Goal: Task Accomplishment & Management: Complete application form

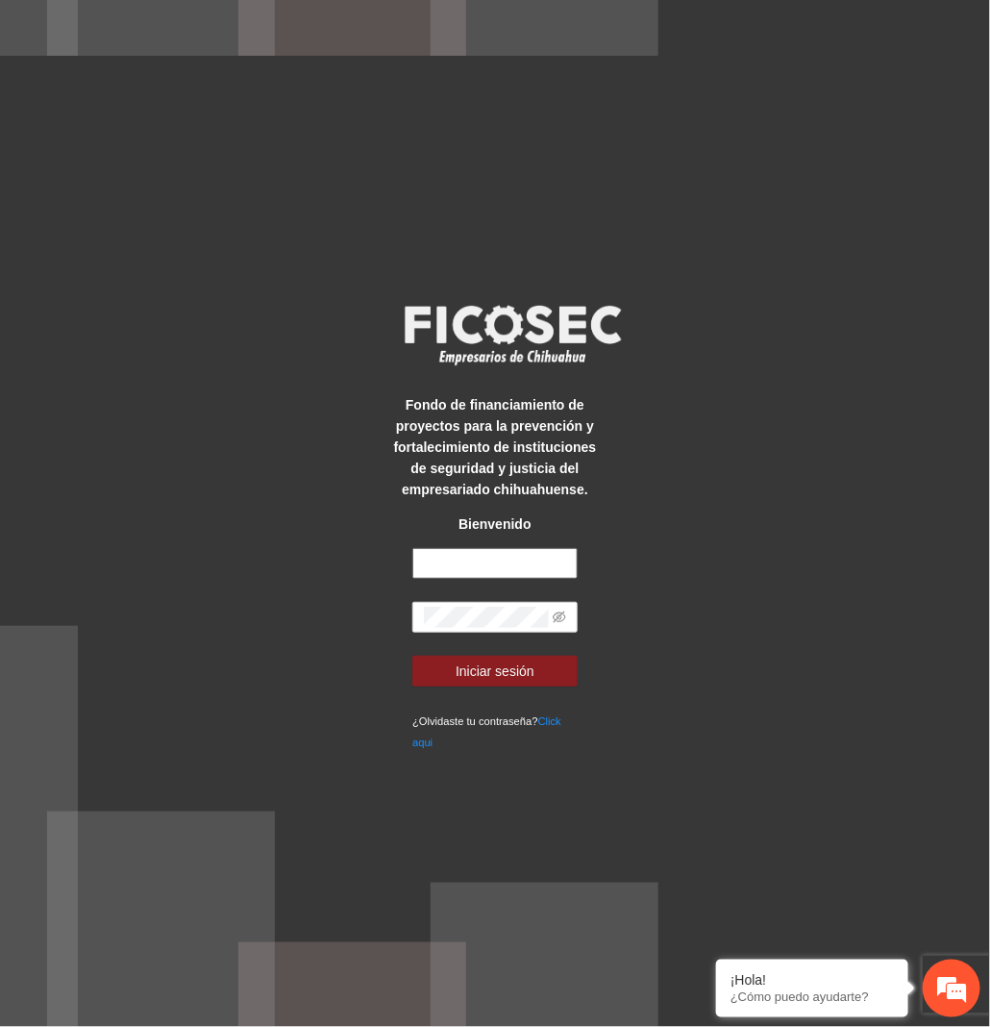
click at [547, 559] on input "text" at bounding box center [494, 563] width 165 height 31
type input "**********"
click at [558, 612] on icon "eye-invisible" at bounding box center [560, 617] width 13 height 12
click at [412, 656] on button "Iniciar sesión" at bounding box center [494, 671] width 165 height 31
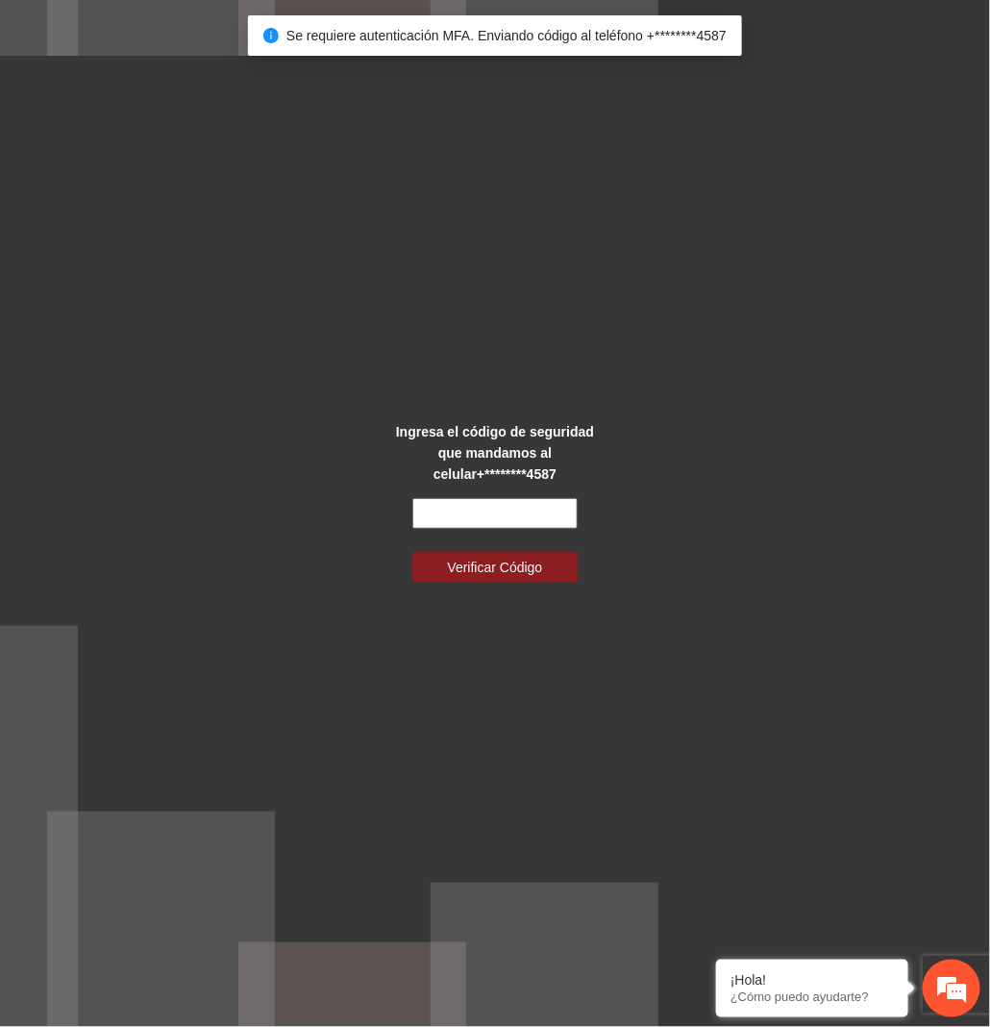
click at [465, 516] on input "text" at bounding box center [494, 513] width 165 height 31
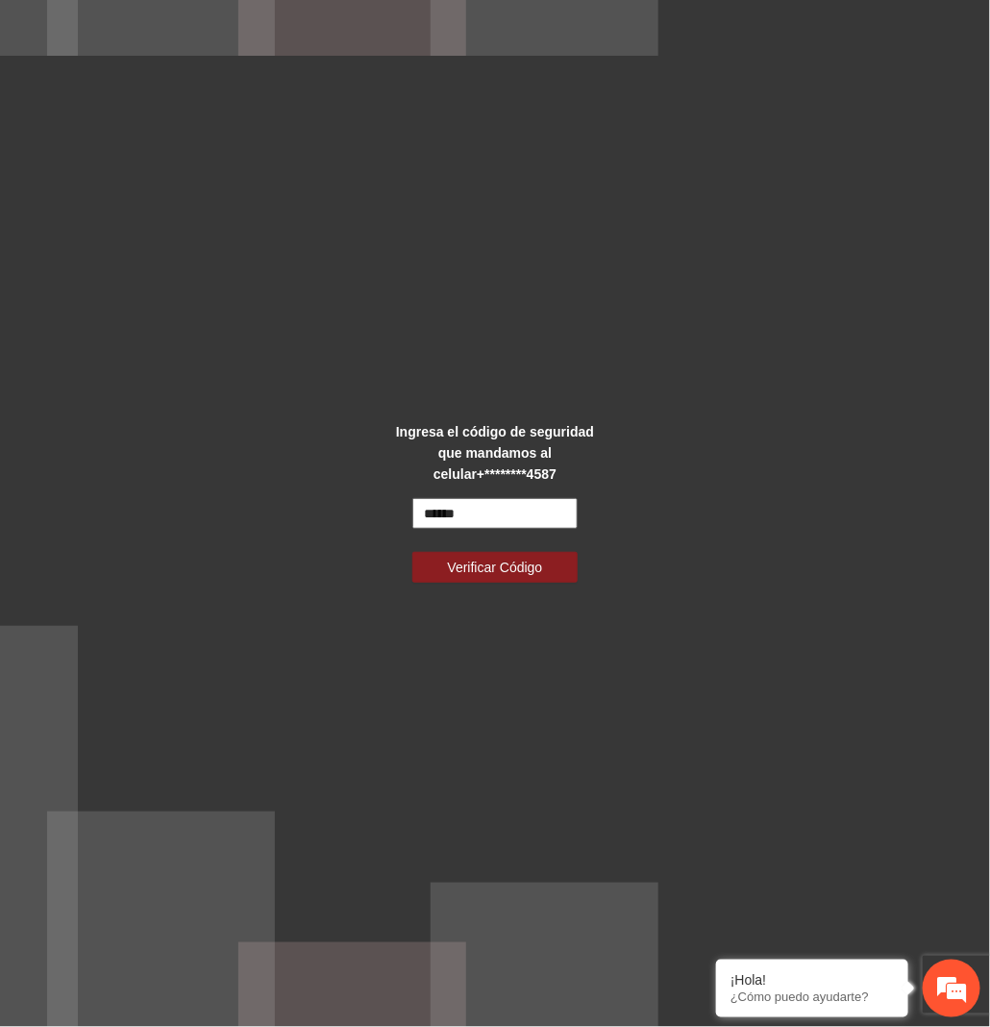
type input "******"
click at [412, 552] on button "Verificar Código" at bounding box center [494, 567] width 165 height 31
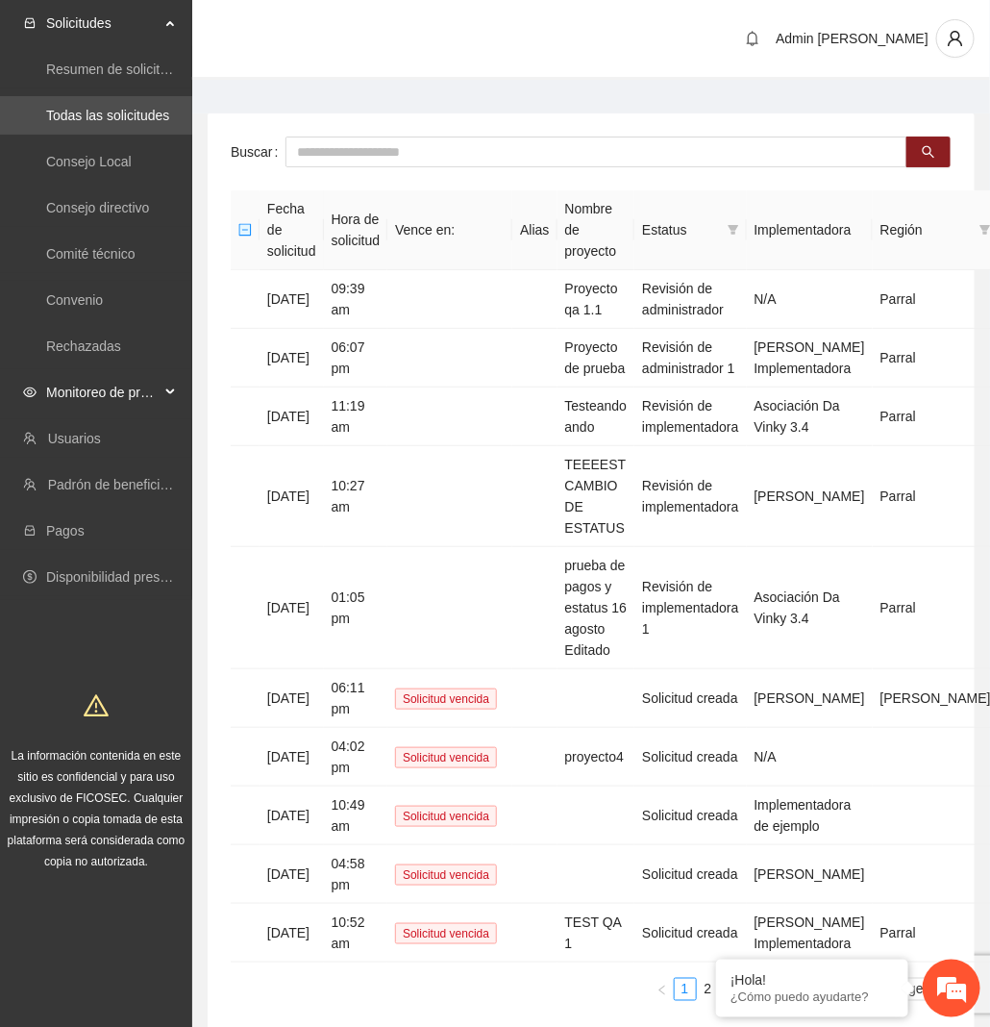
click at [125, 386] on span "Monitoreo de proyectos" at bounding box center [102, 392] width 113 height 38
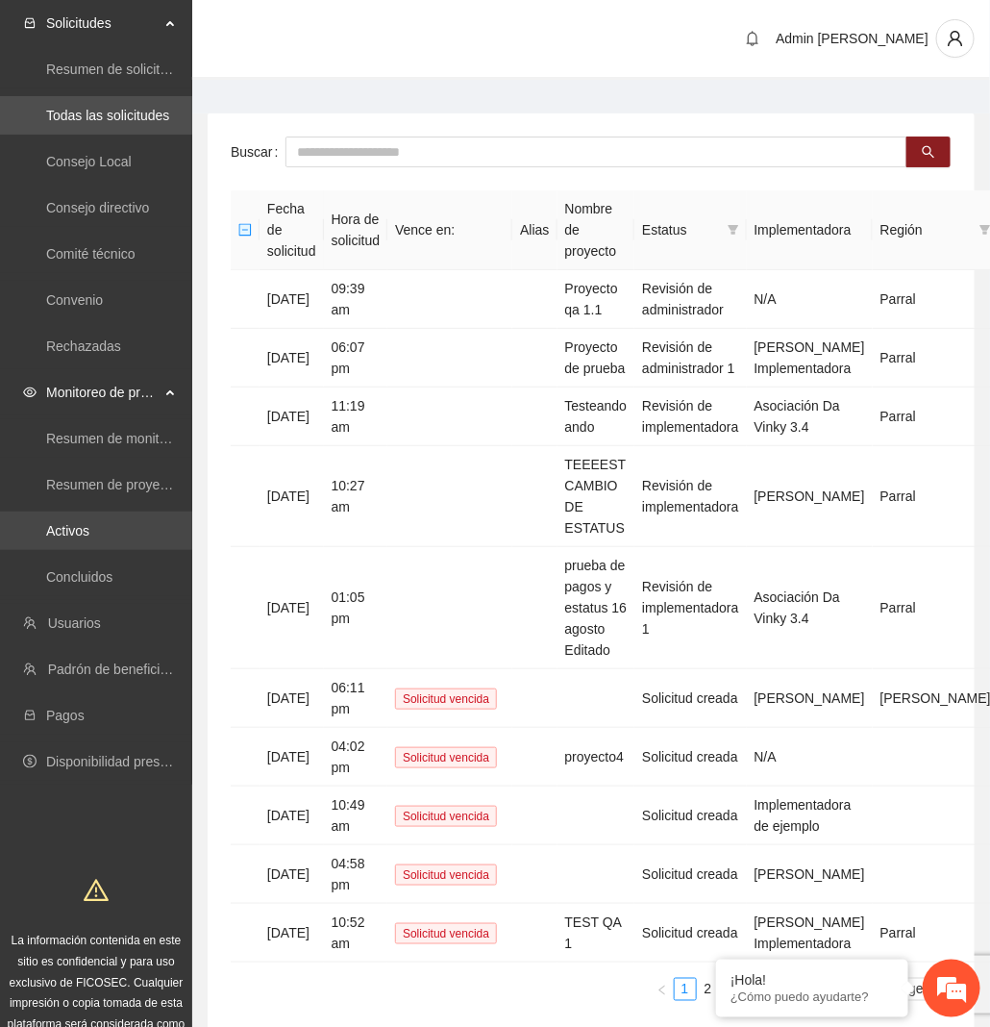
click at [89, 533] on link "Activos" at bounding box center [67, 530] width 43 height 15
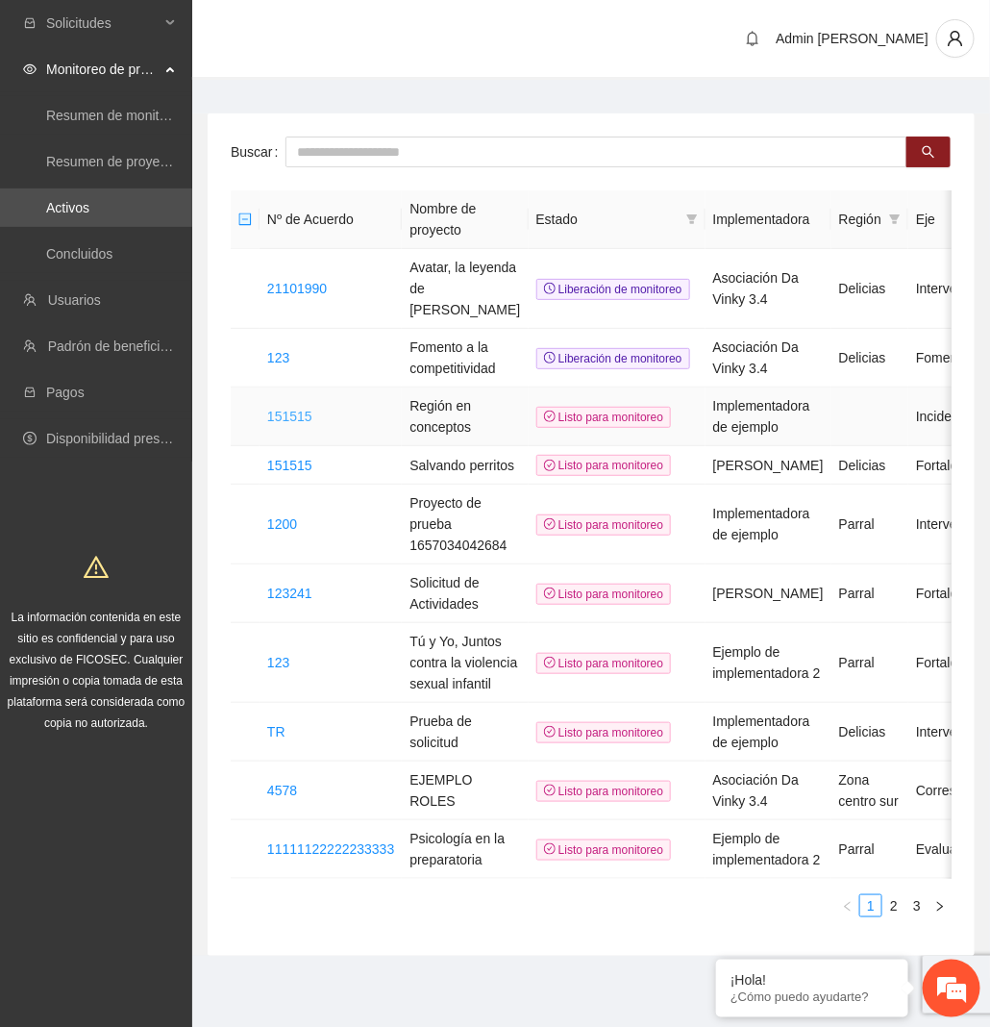
click at [302, 409] on link "151515" at bounding box center [289, 416] width 45 height 15
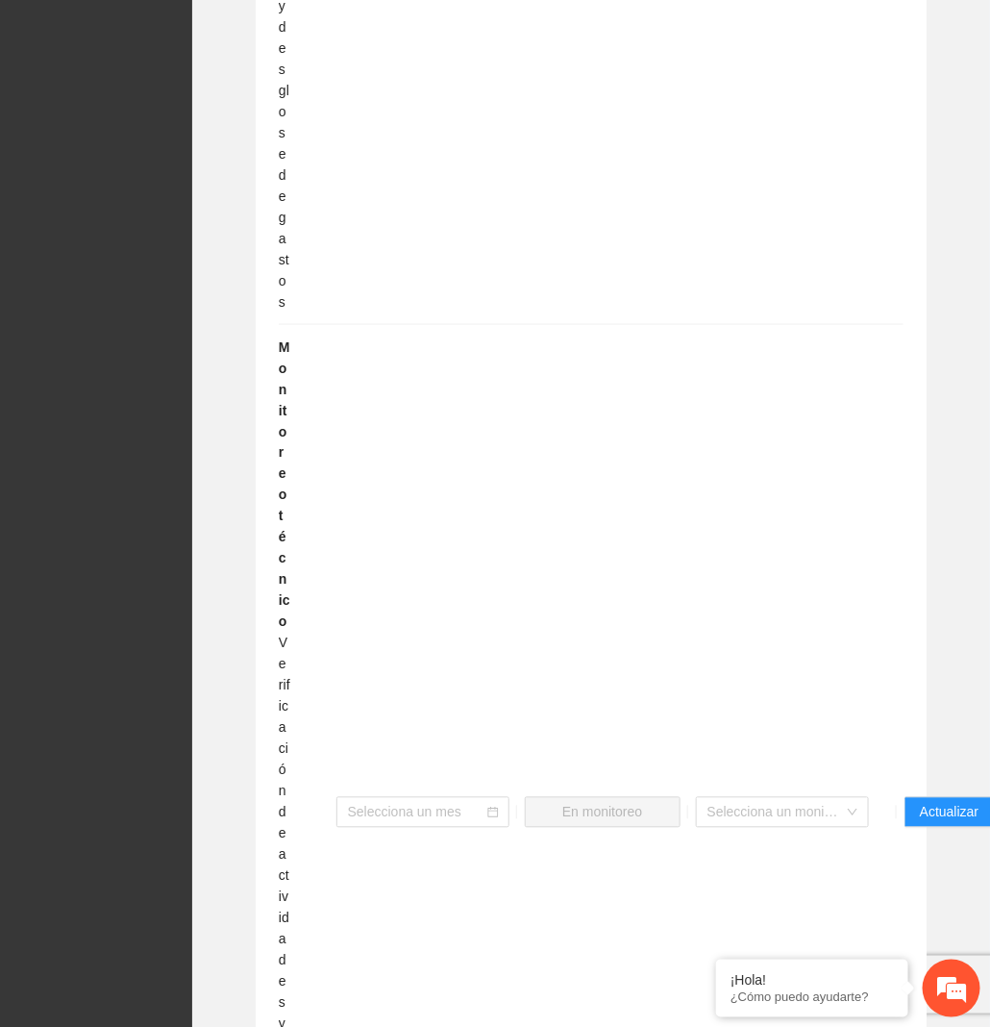
scroll to position [2712, 0]
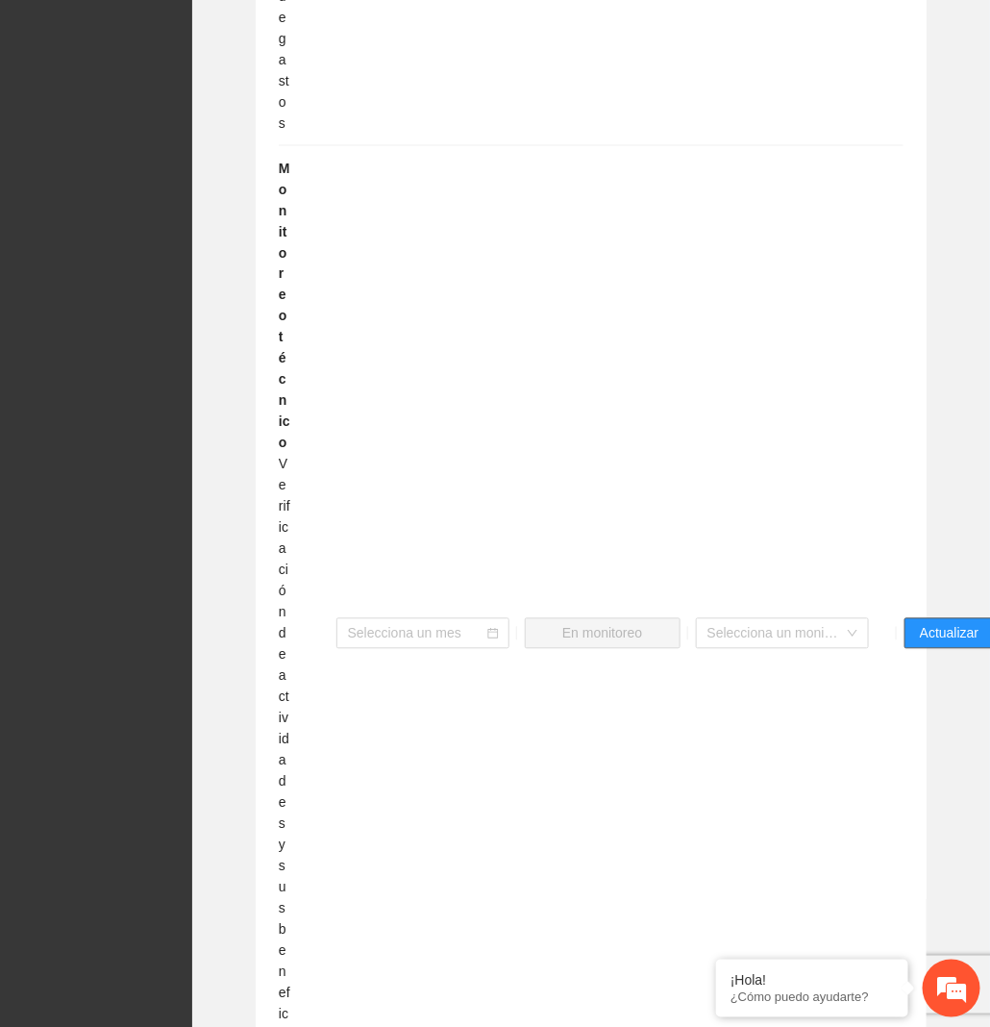
click at [933, 644] on span "Actualizar" at bounding box center [949, 633] width 59 height 21
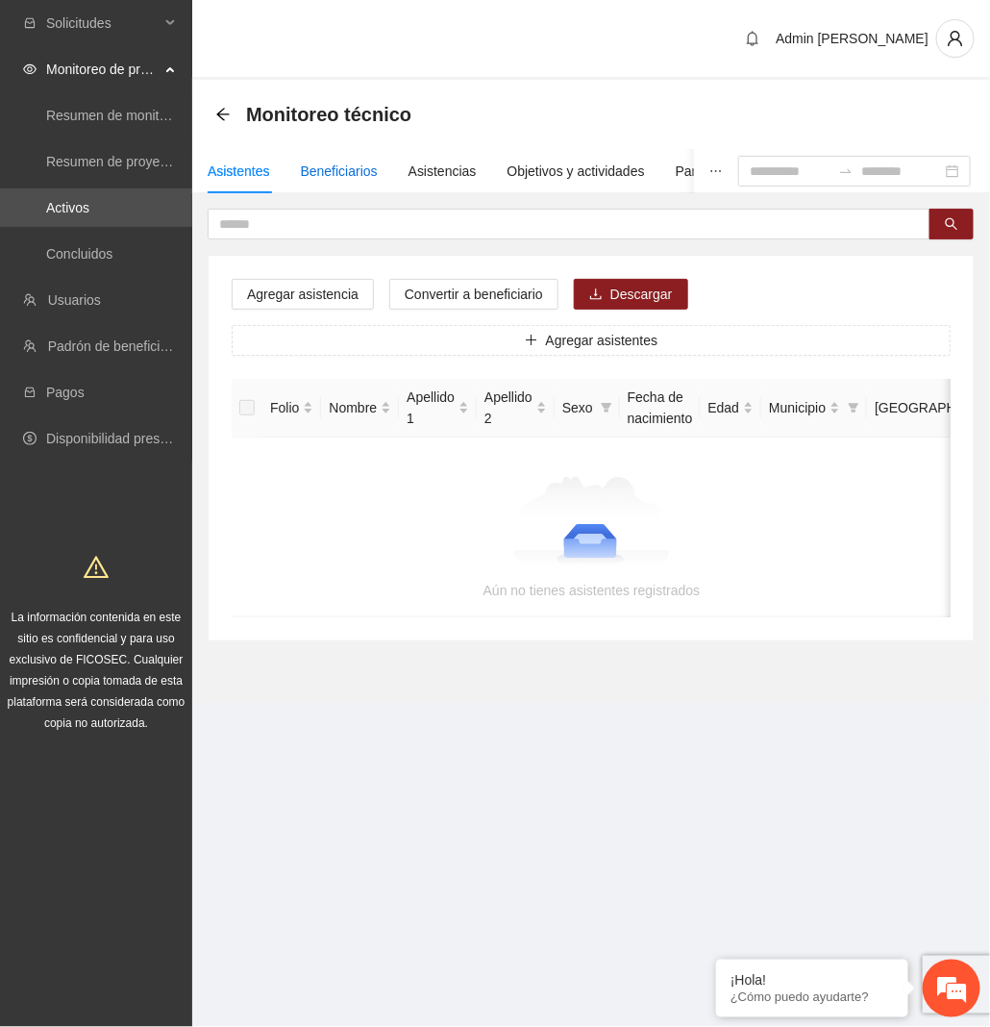
click at [329, 180] on div "Beneficiarios" at bounding box center [339, 171] width 77 height 21
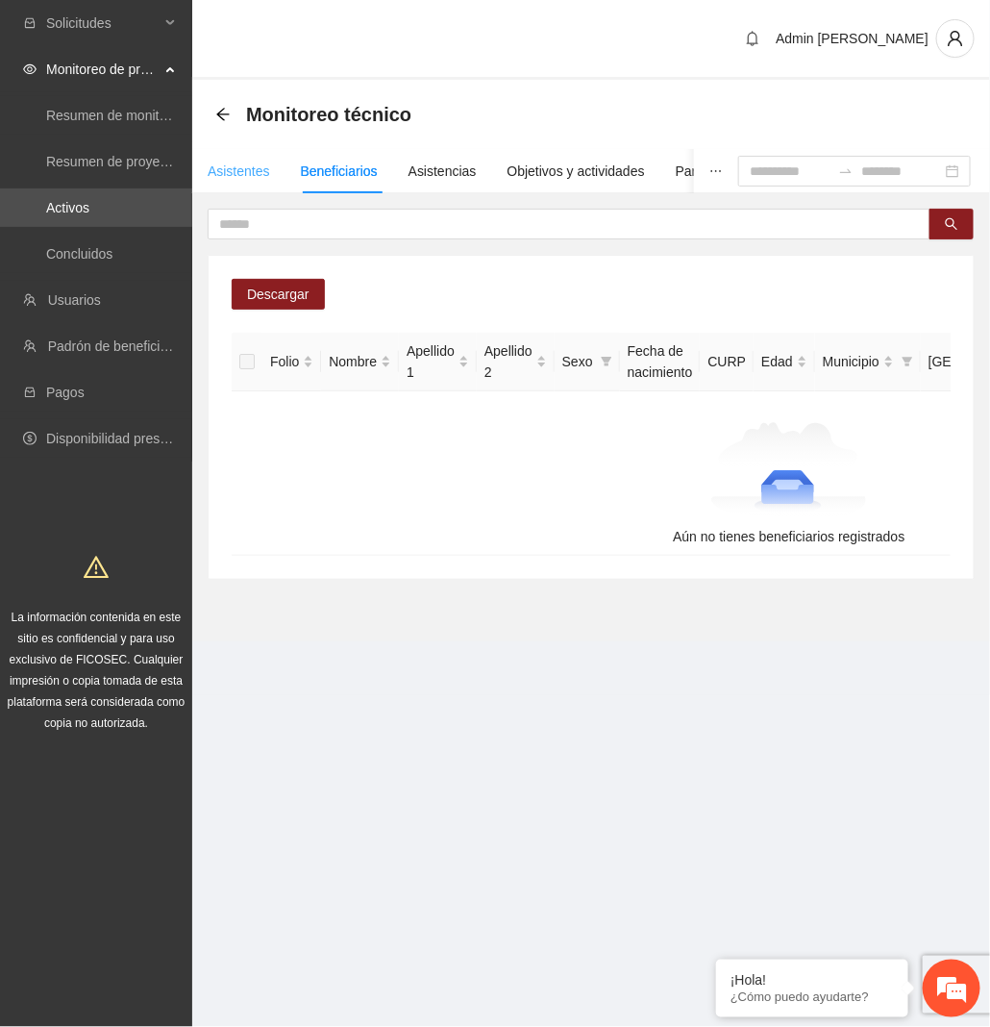
click at [231, 160] on div "Asistentes" at bounding box center [239, 171] width 62 height 44
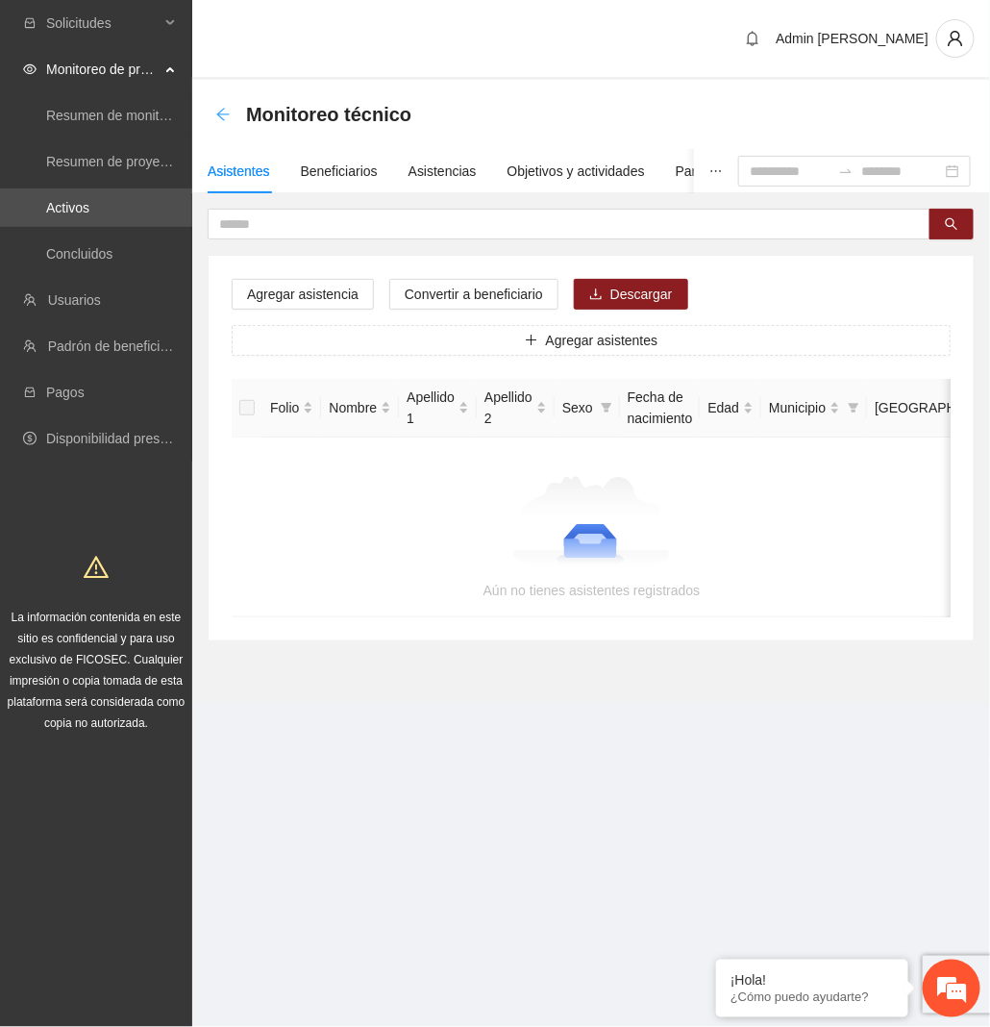
click at [228, 121] on icon "arrow-left" at bounding box center [222, 114] width 15 height 15
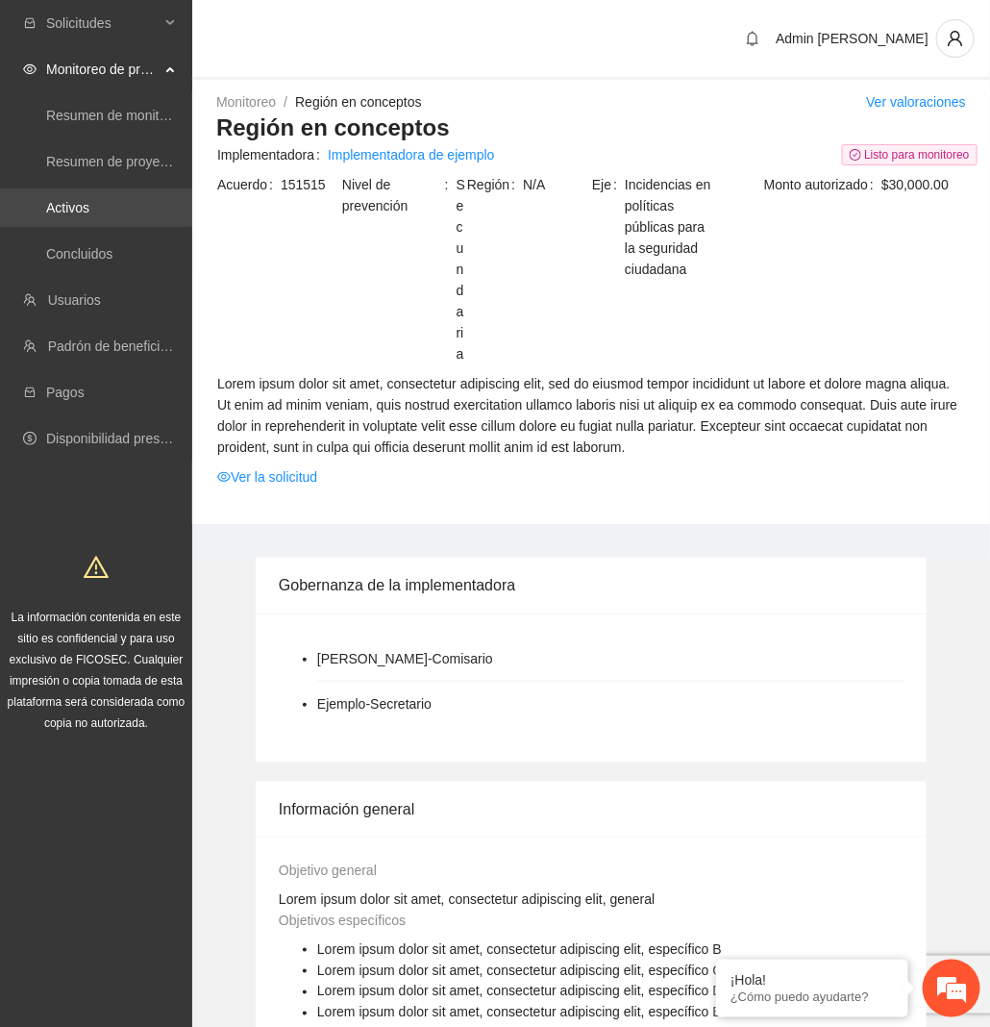
click at [89, 204] on link "Activos" at bounding box center [67, 207] width 43 height 15
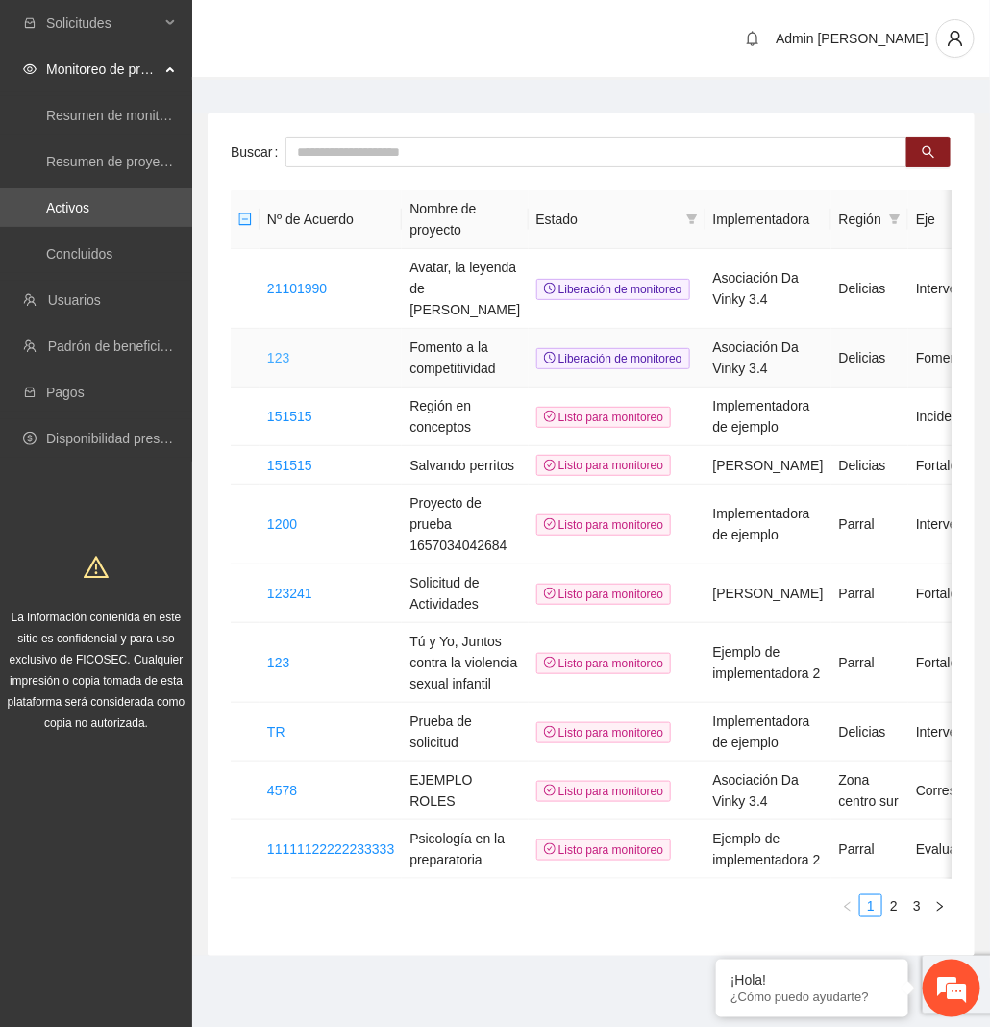
click at [273, 350] on link "123" at bounding box center [278, 357] width 22 height 15
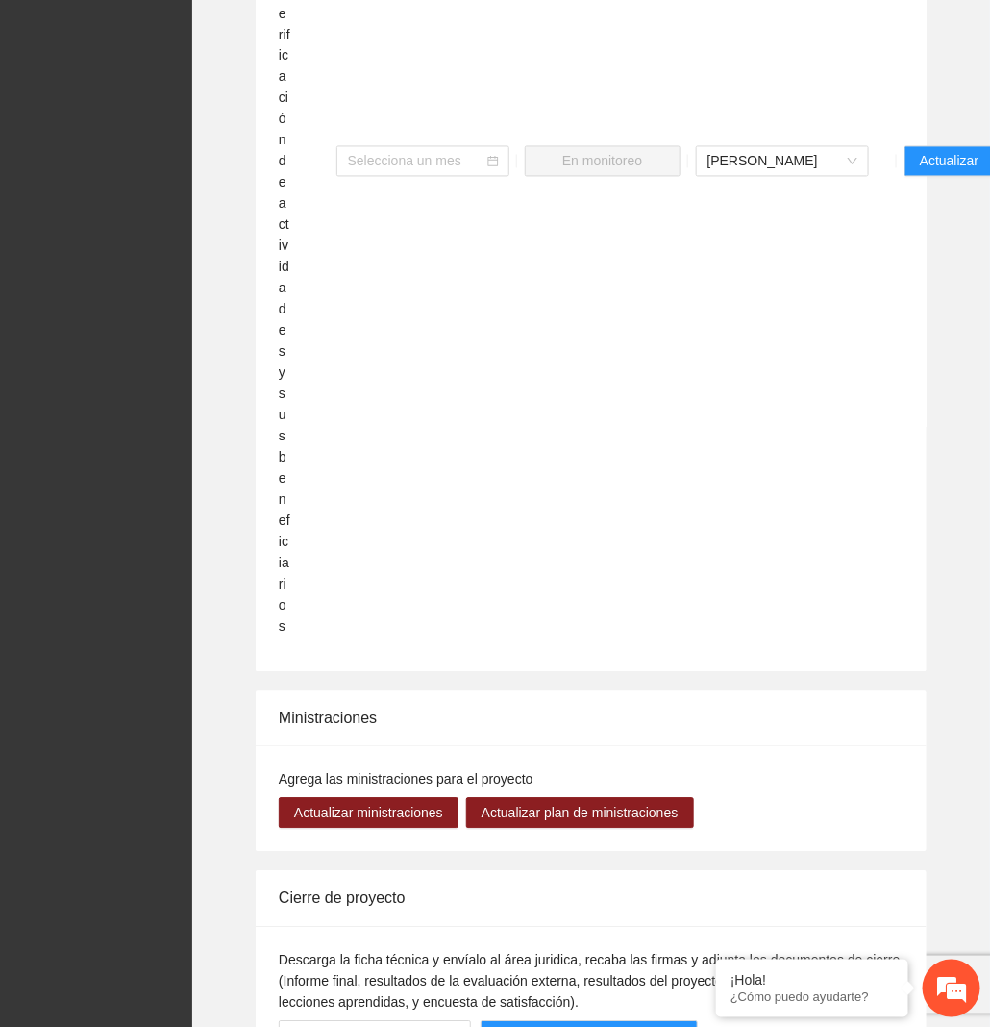
scroll to position [1955, 0]
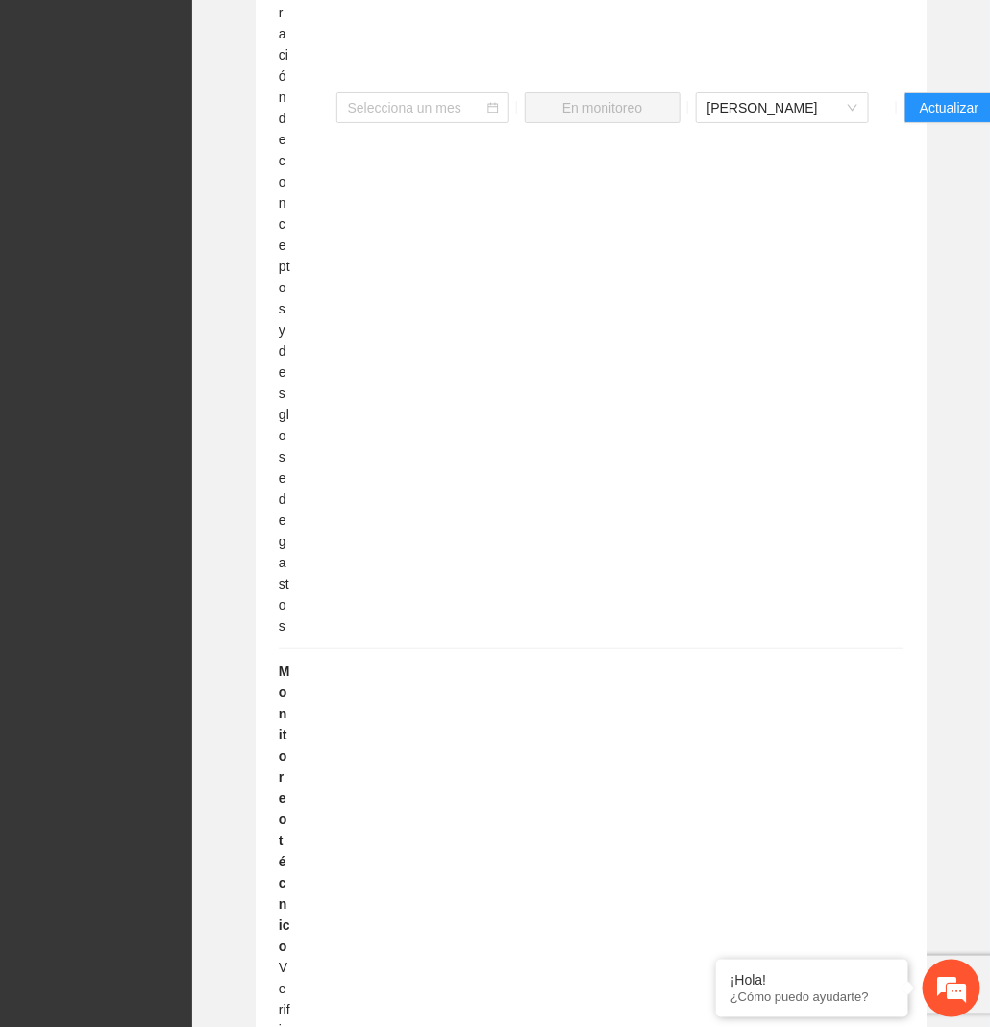
click at [931, 163] on div "Monitoreo de proyecto Actualiza mensualmente los resultados de tus actividades …" at bounding box center [591, 547] width 767 height 2200
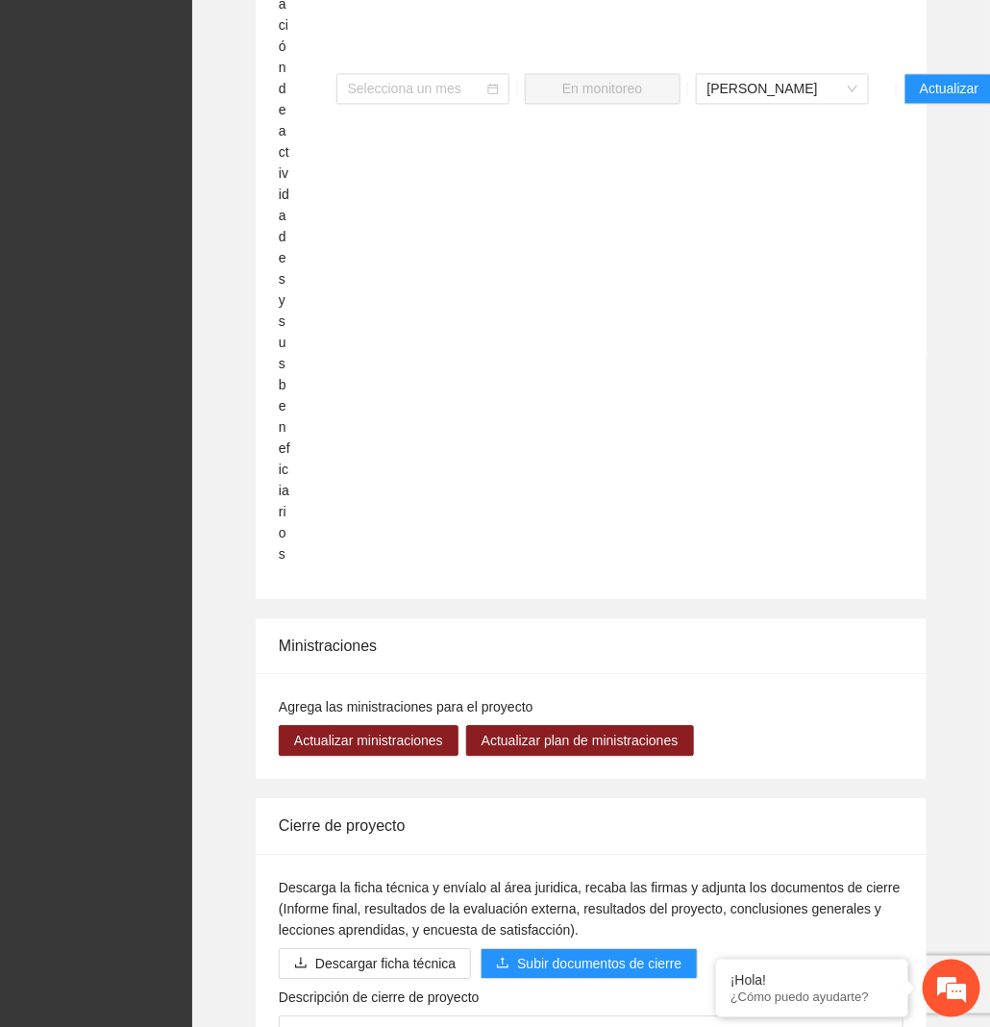
scroll to position [3083, 0]
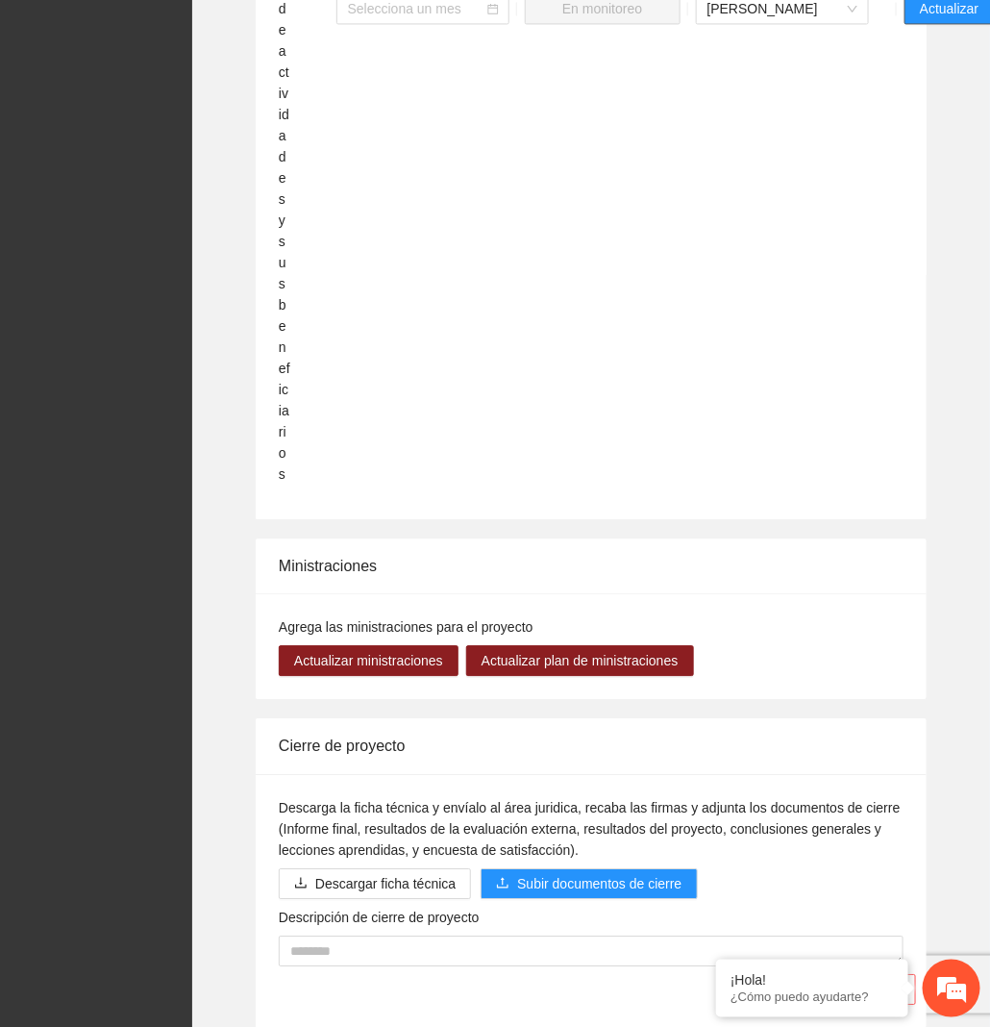
click at [934, 19] on span "Actualizar" at bounding box center [949, 8] width 59 height 21
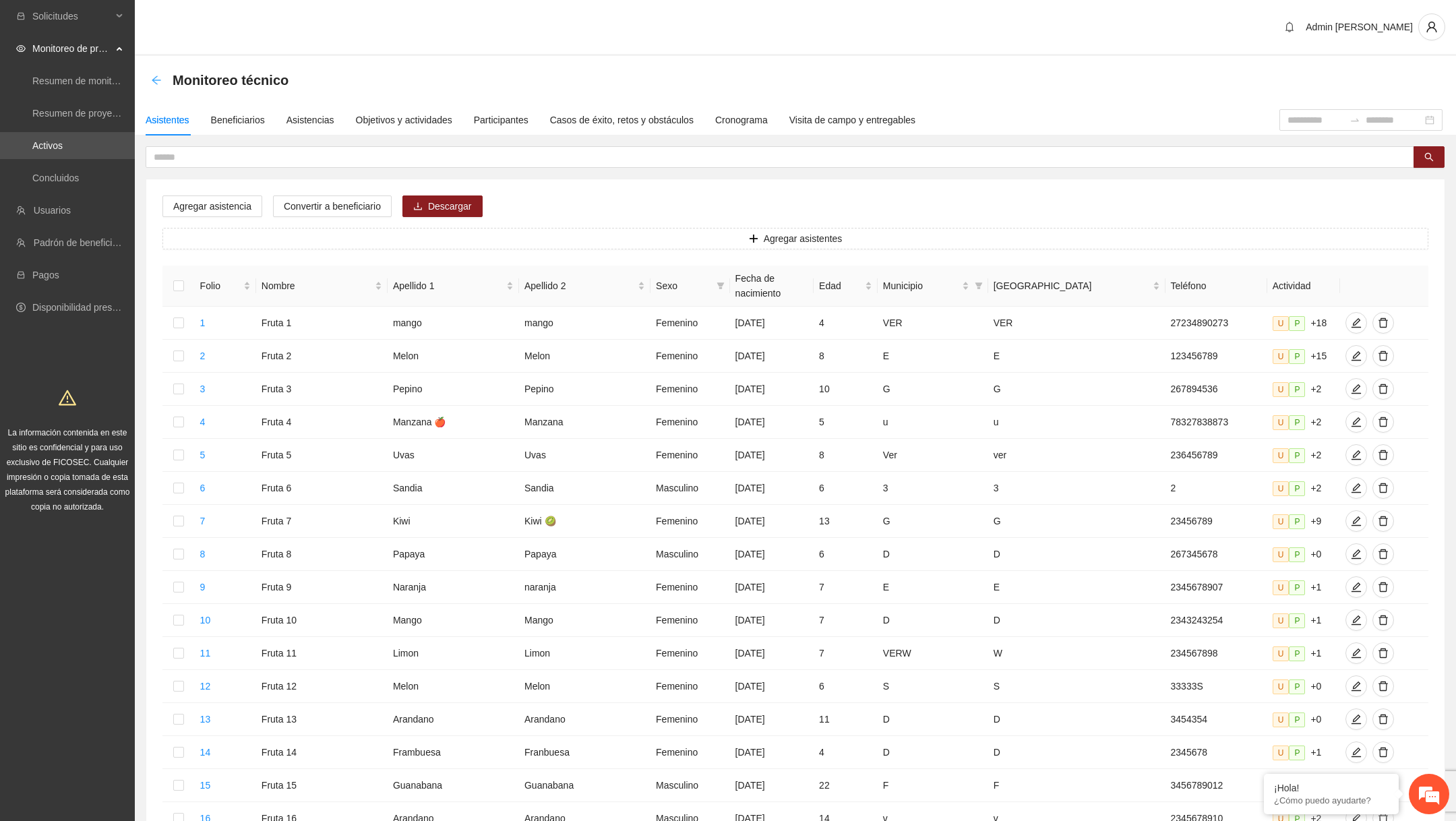
click at [152, 79] on icon "arrow-left" at bounding box center [156, 80] width 11 height 11
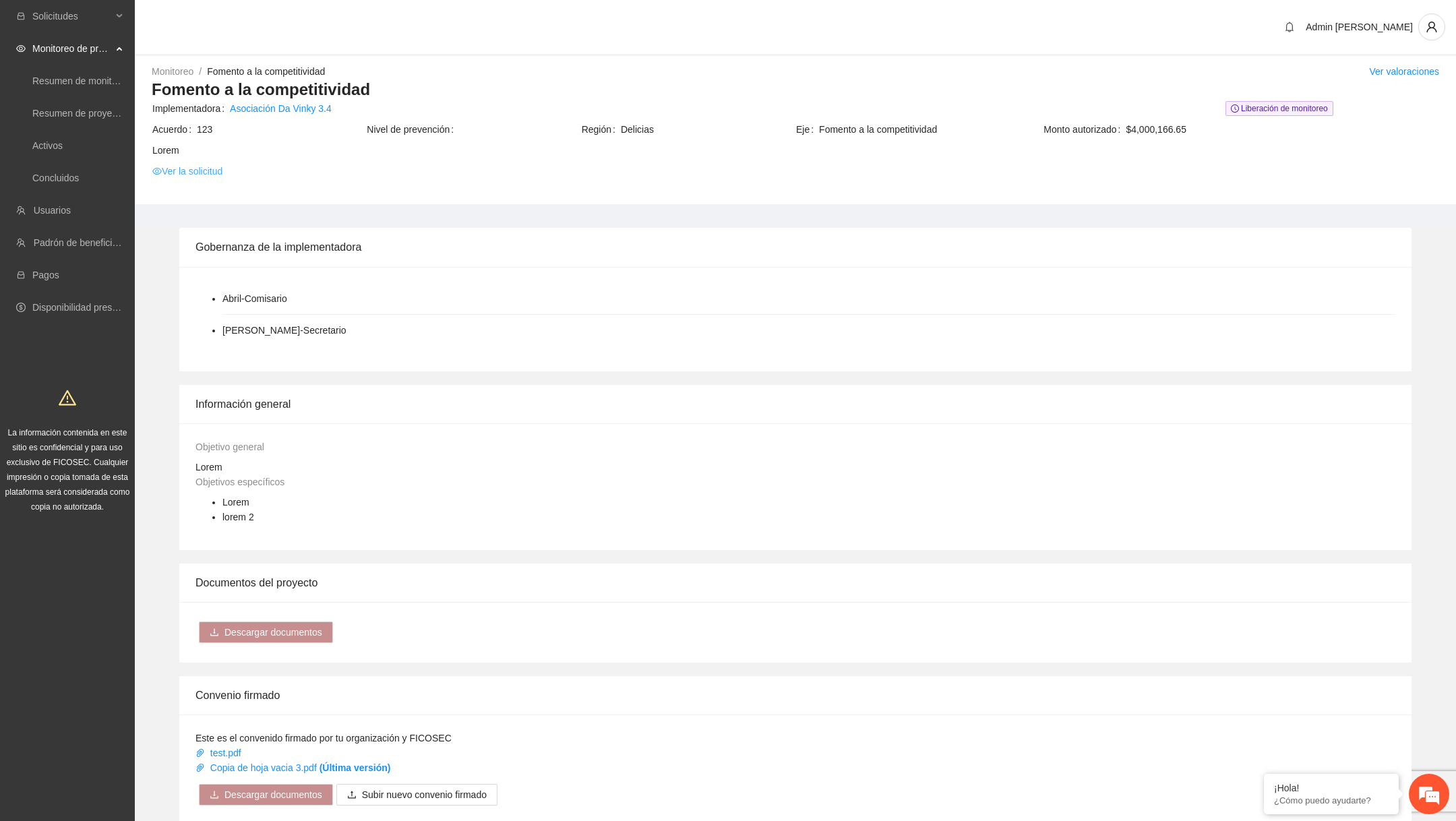
click at [203, 175] on link "Ver la solicitud" at bounding box center [187, 171] width 70 height 15
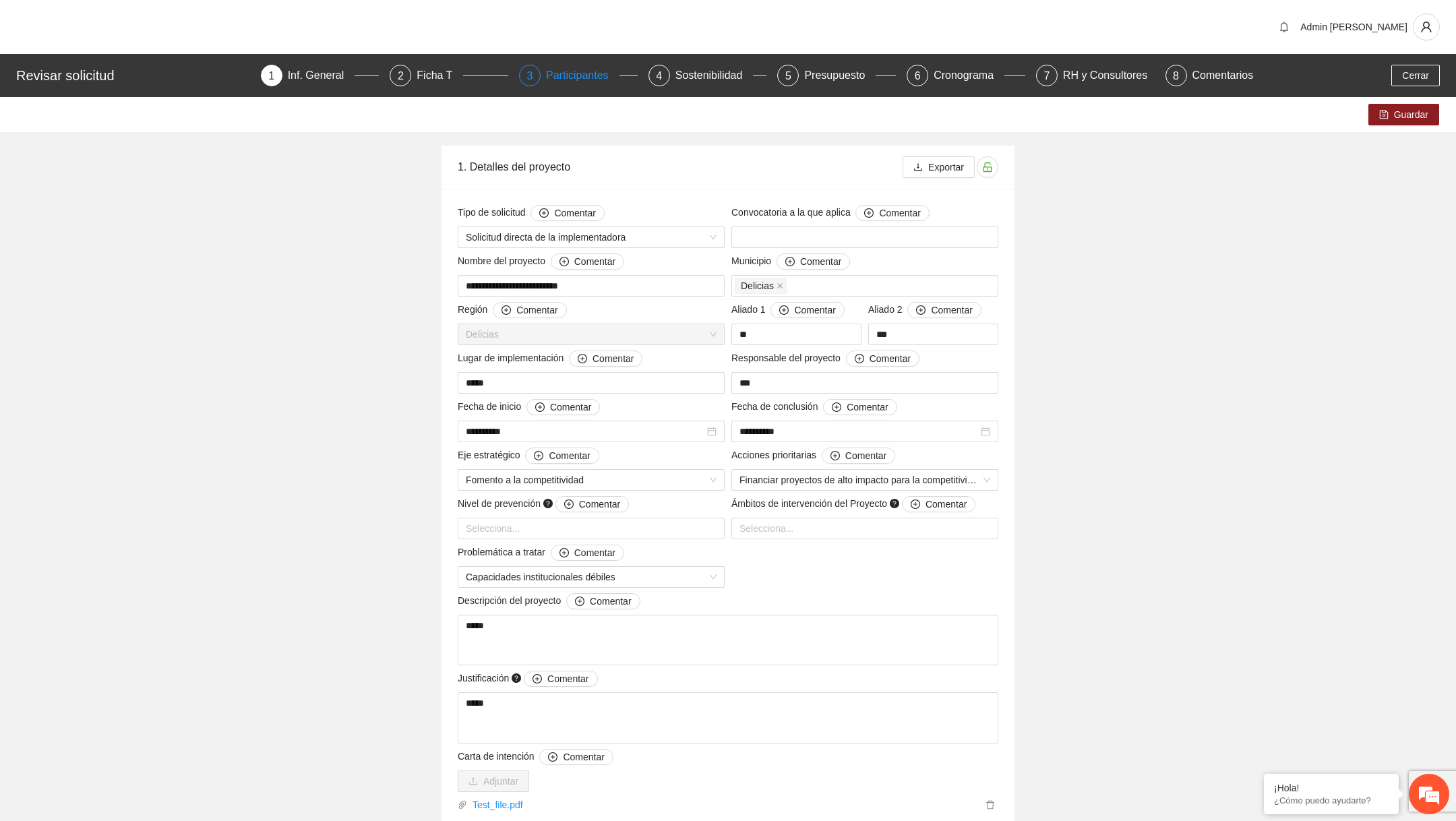
click at [573, 69] on div "Participantes" at bounding box center [583, 75] width 74 height 22
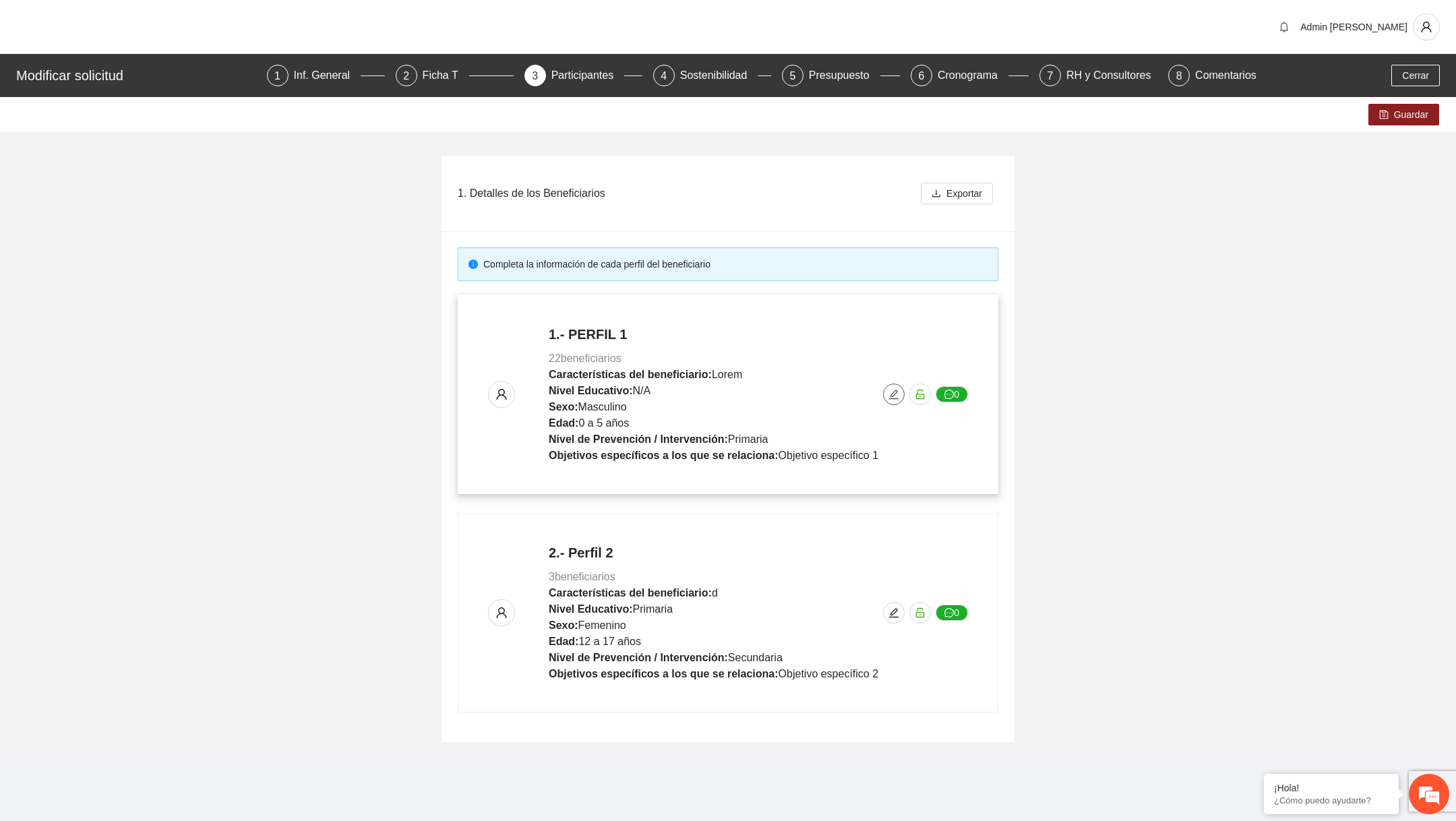
click at [693, 399] on icon "edit" at bounding box center [893, 394] width 11 height 11
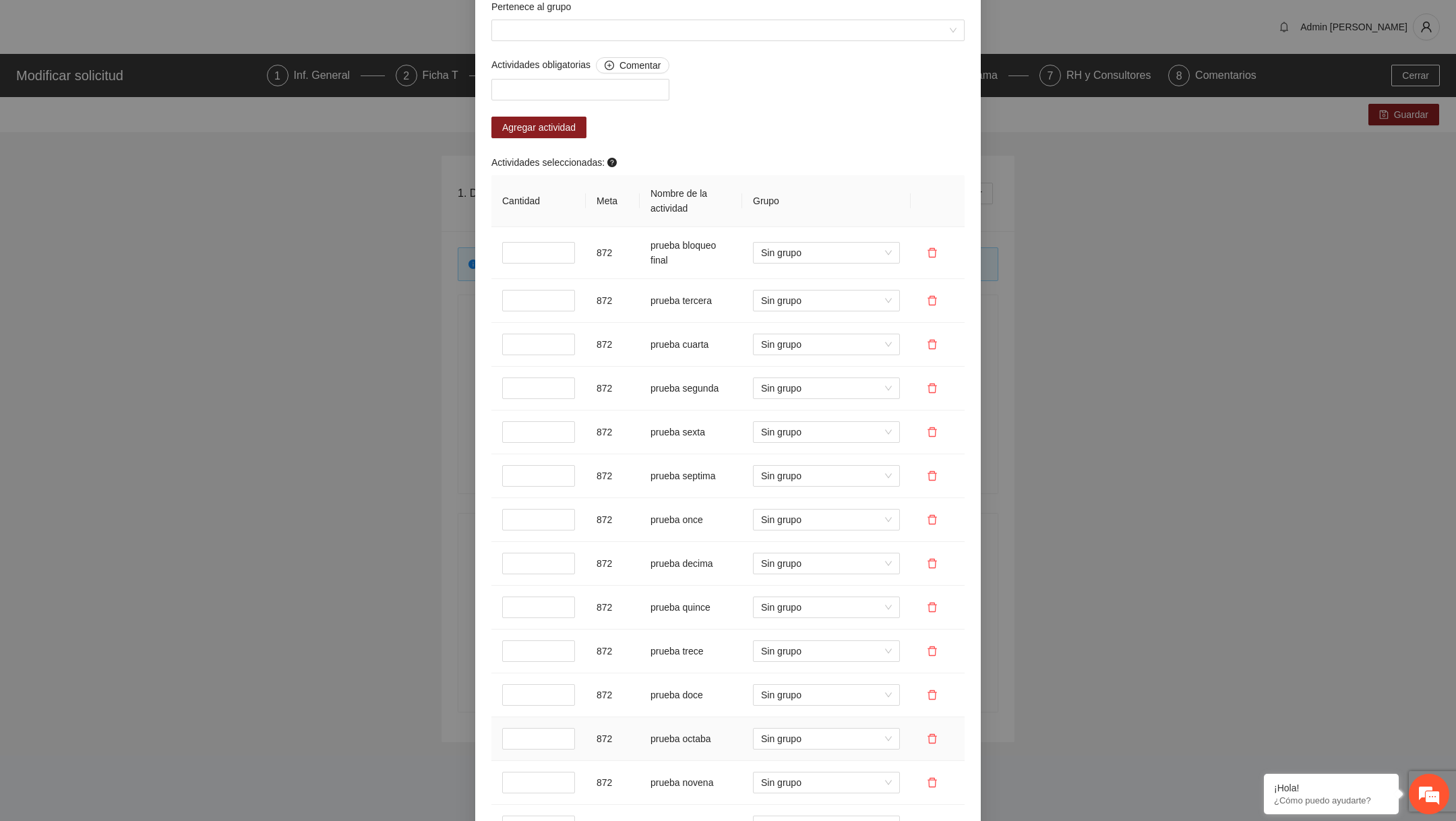
scroll to position [633, 0]
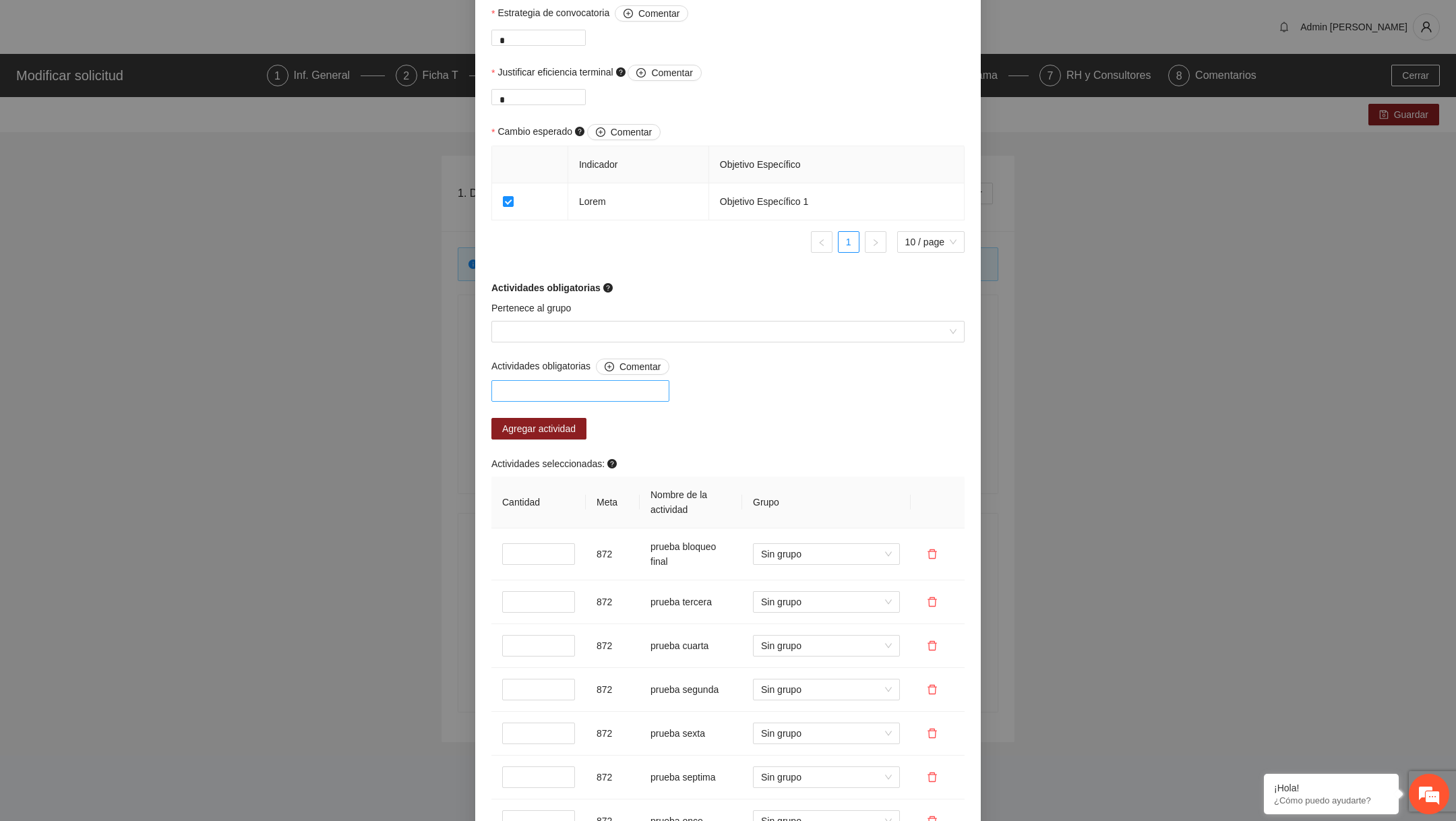
click at [600, 399] on div at bounding box center [580, 391] width 171 height 16
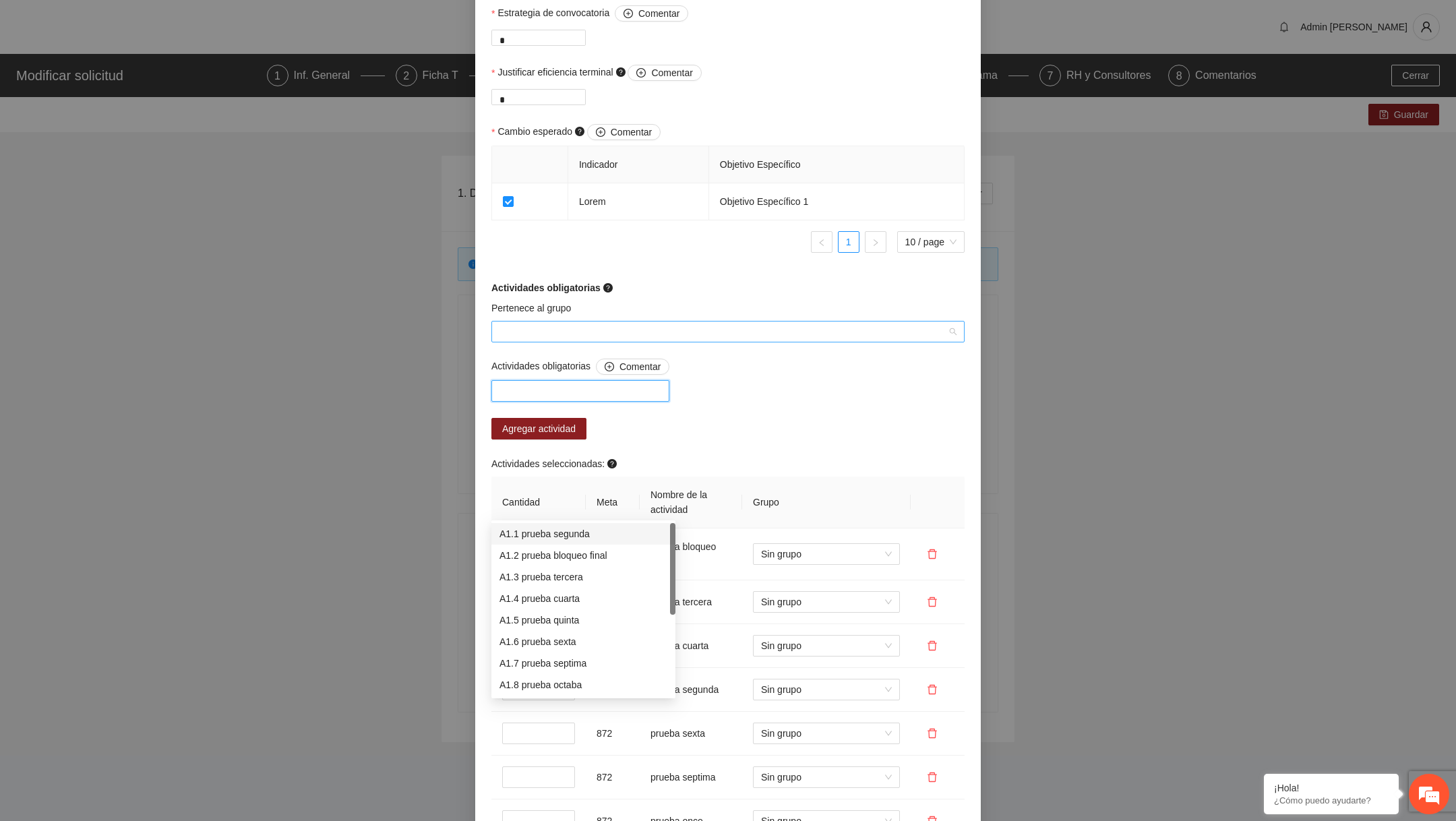
click at [567, 341] on input "Pertenece al grupo" at bounding box center [723, 332] width 447 height 20
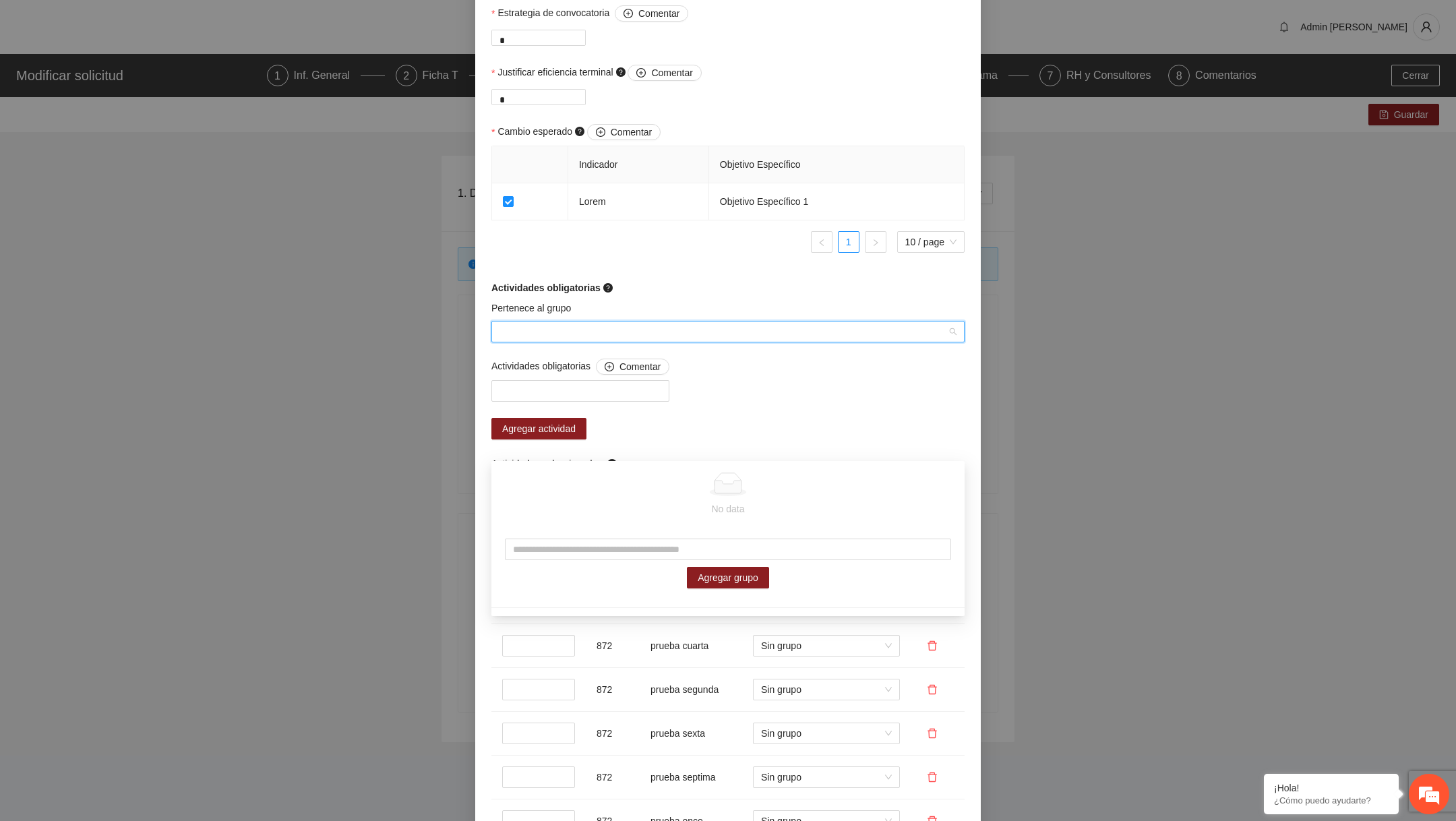
type input "*"
click at [578, 540] on input "text" at bounding box center [728, 549] width 446 height 22
type input "**********"
click at [693, 578] on span "Agregar grupo" at bounding box center [728, 577] width 61 height 15
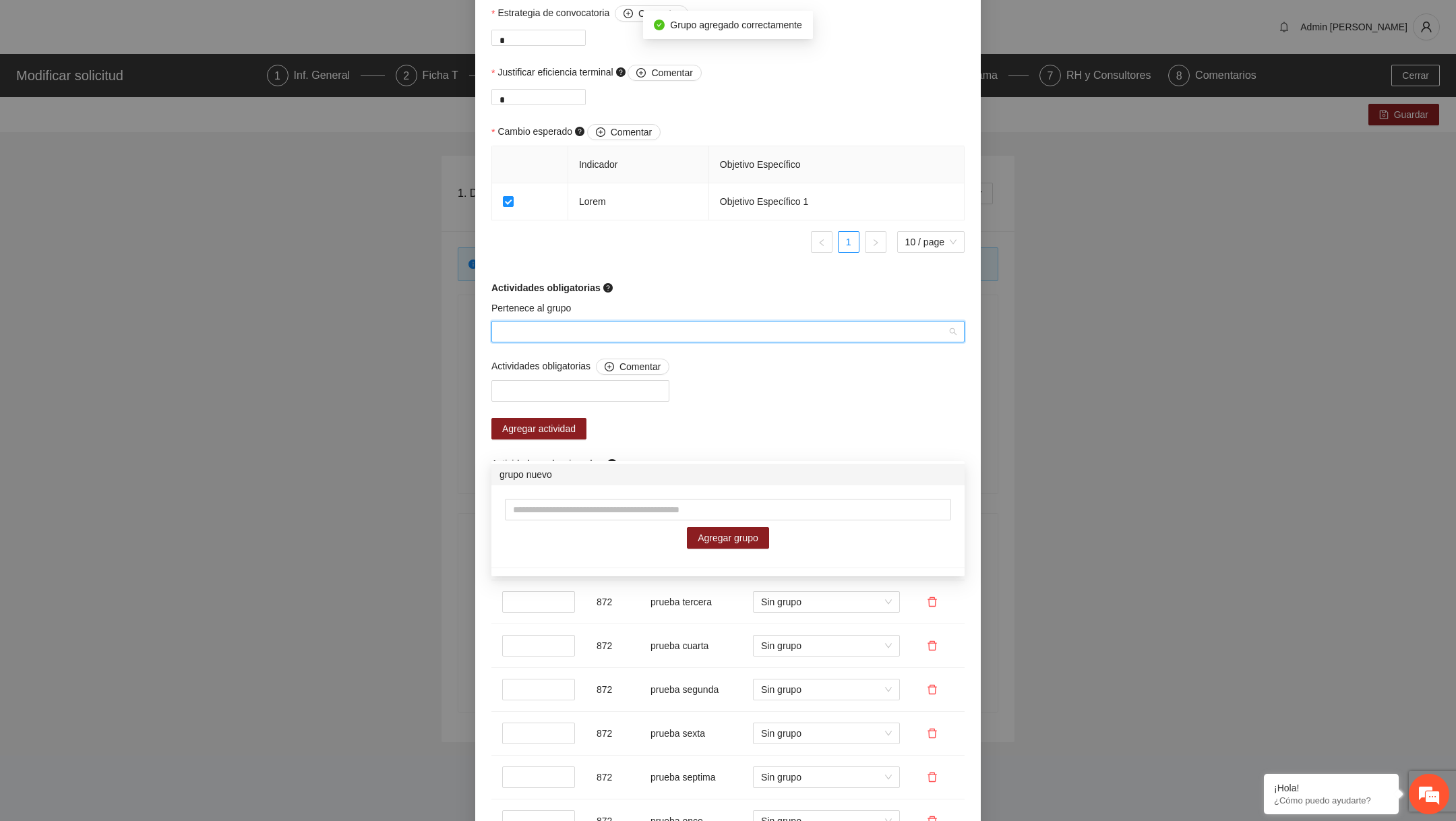
click at [693, 396] on form "Perfil del beneficiario PERFIL 1 Sexo Masculino Rango de edad 0 a 5 años Nivel …" at bounding box center [728, 362] width 473 height 1750
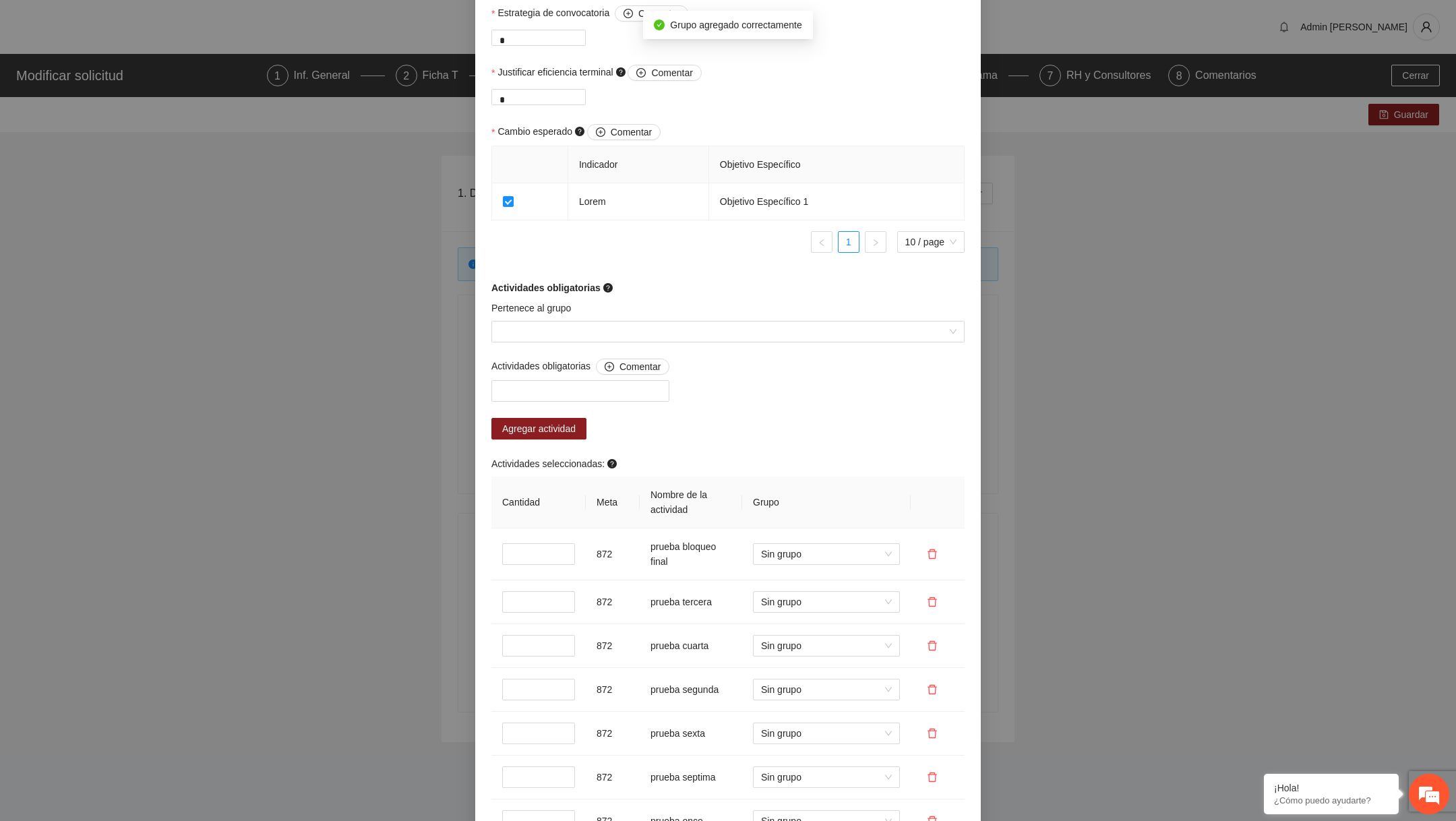
scroll to position [1231, 0]
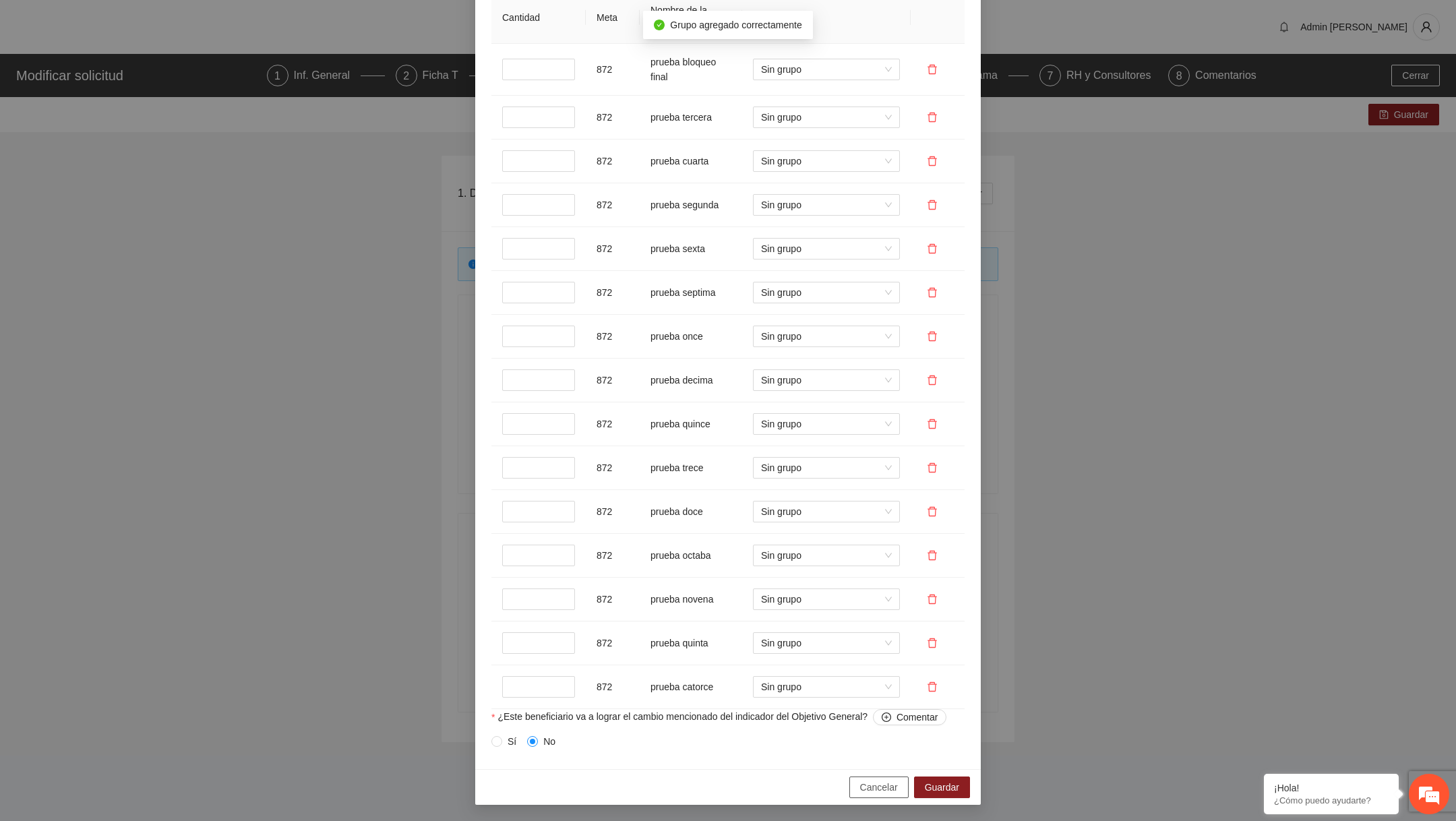
click at [693, 719] on span "Cancelar" at bounding box center [879, 787] width 38 height 15
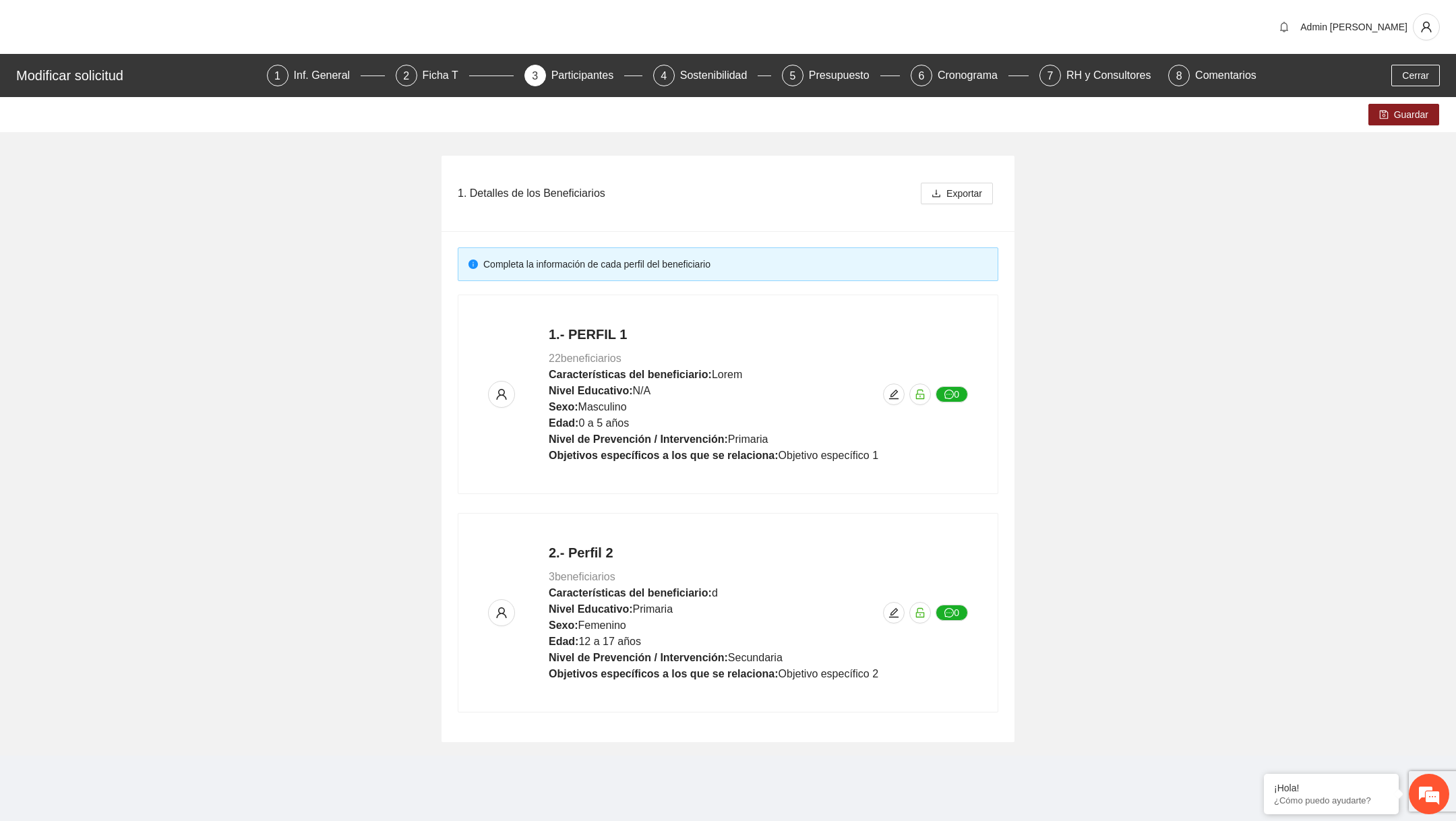
scroll to position [646, 0]
click at [896, 387] on button "button" at bounding box center [893, 394] width 22 height 22
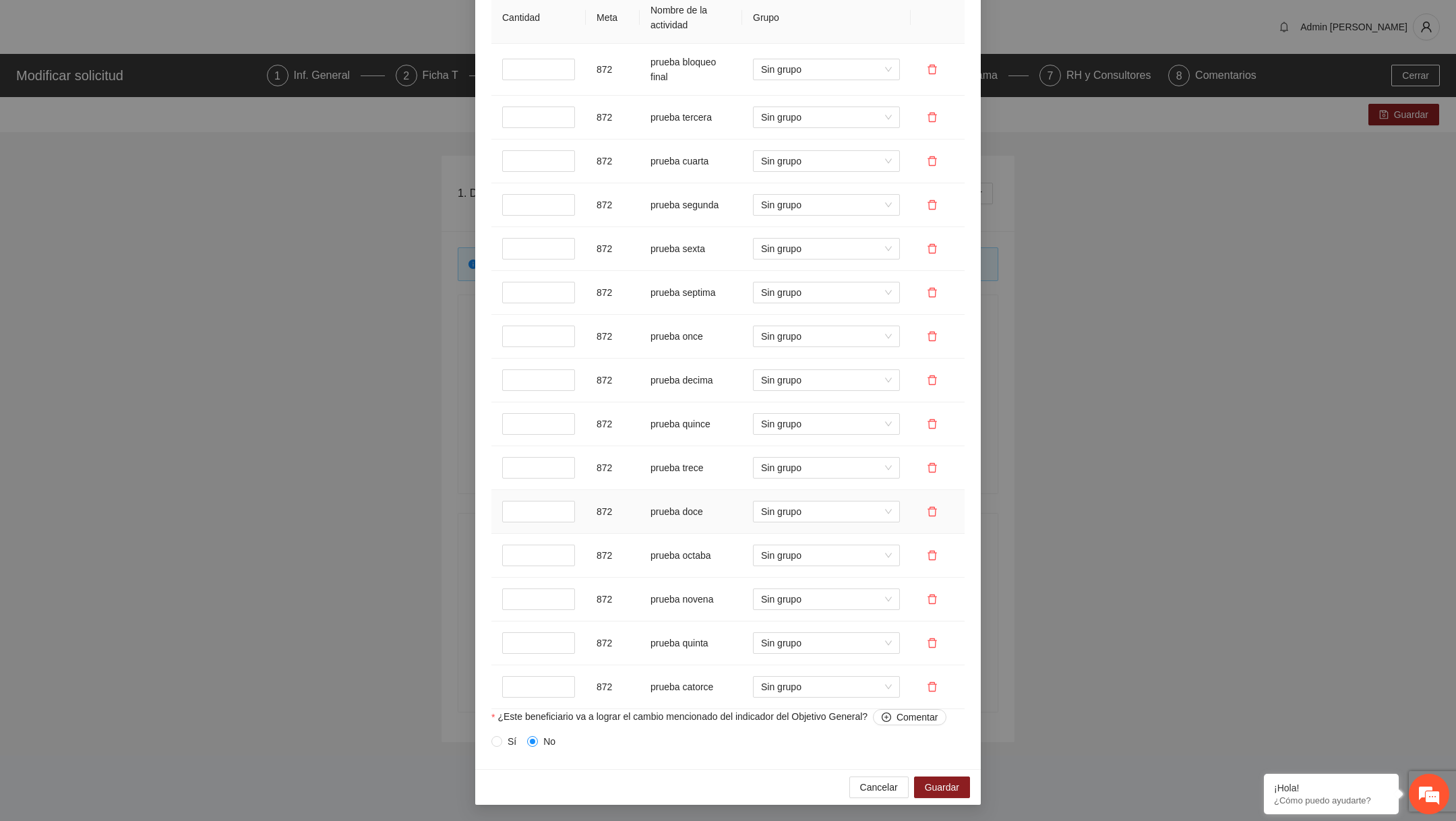
scroll to position [949, 0]
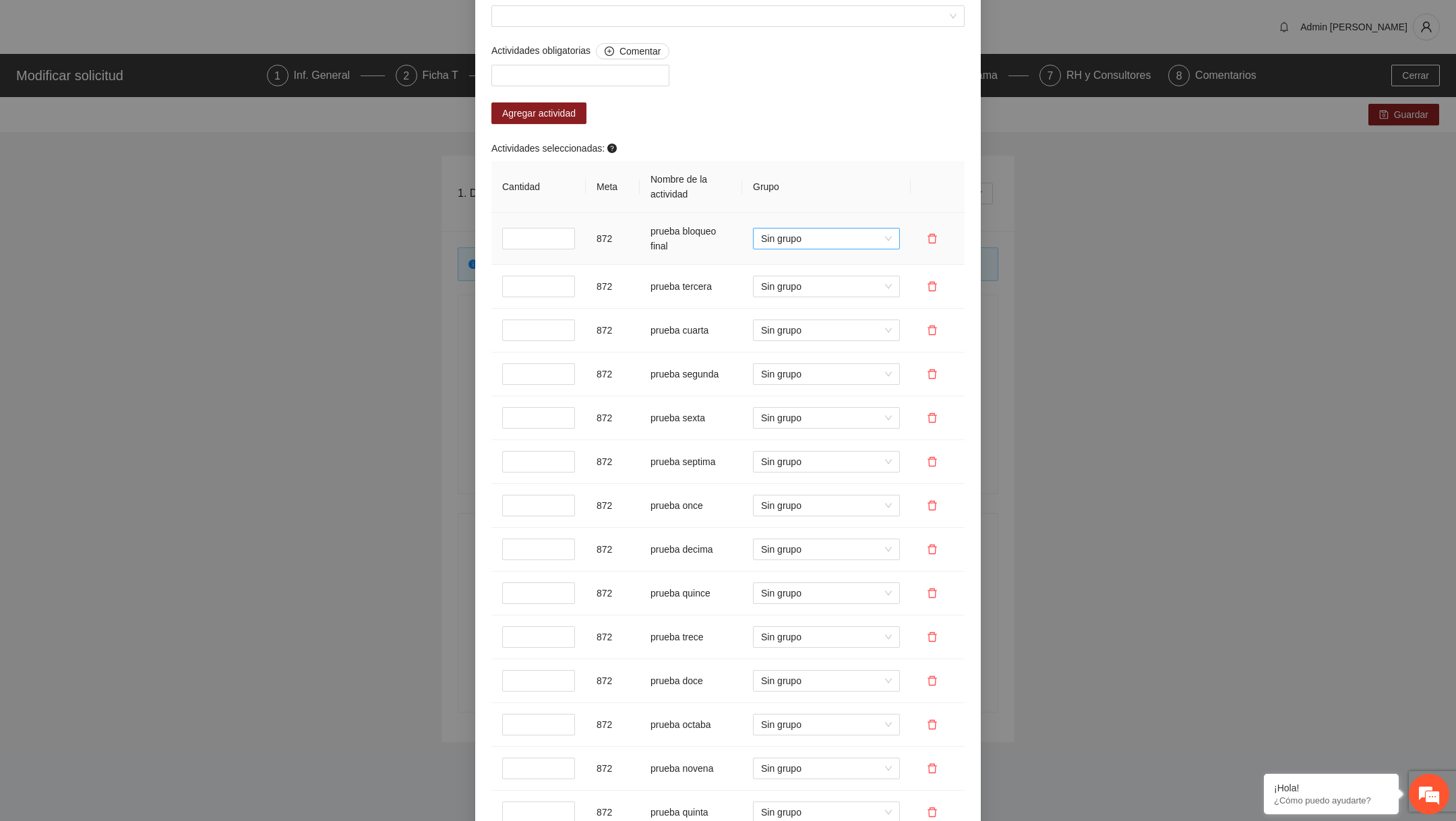
click at [803, 249] on span "Sin grupo" at bounding box center [826, 238] width 131 height 20
click at [789, 405] on div "grupo nuevo" at bounding box center [826, 402] width 131 height 15
click at [829, 250] on div "Actividades obligatorias Comentar Agregar actividad Actividades seleccionadas: …" at bounding box center [728, 461] width 479 height 835
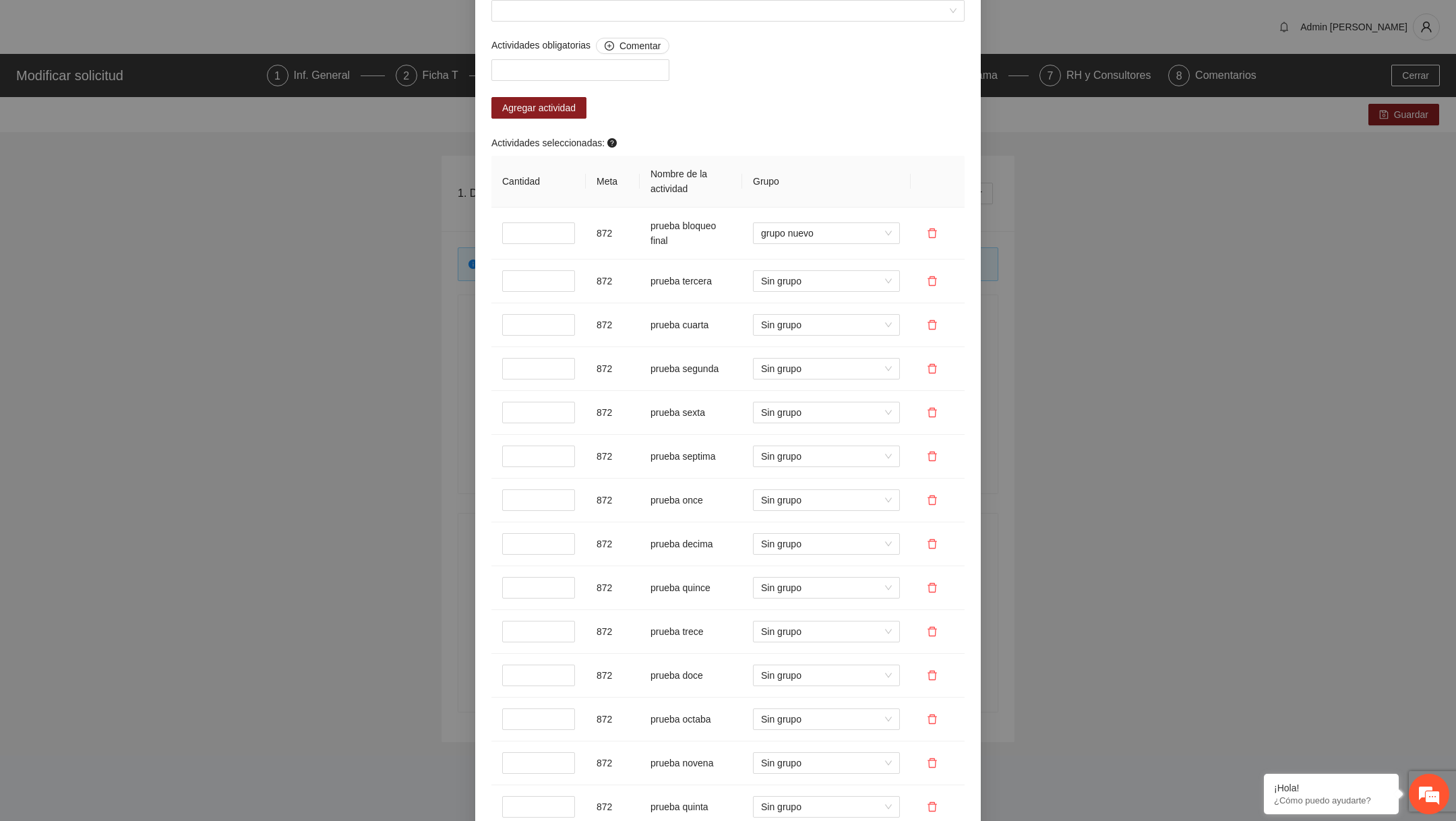
scroll to position [1231, 0]
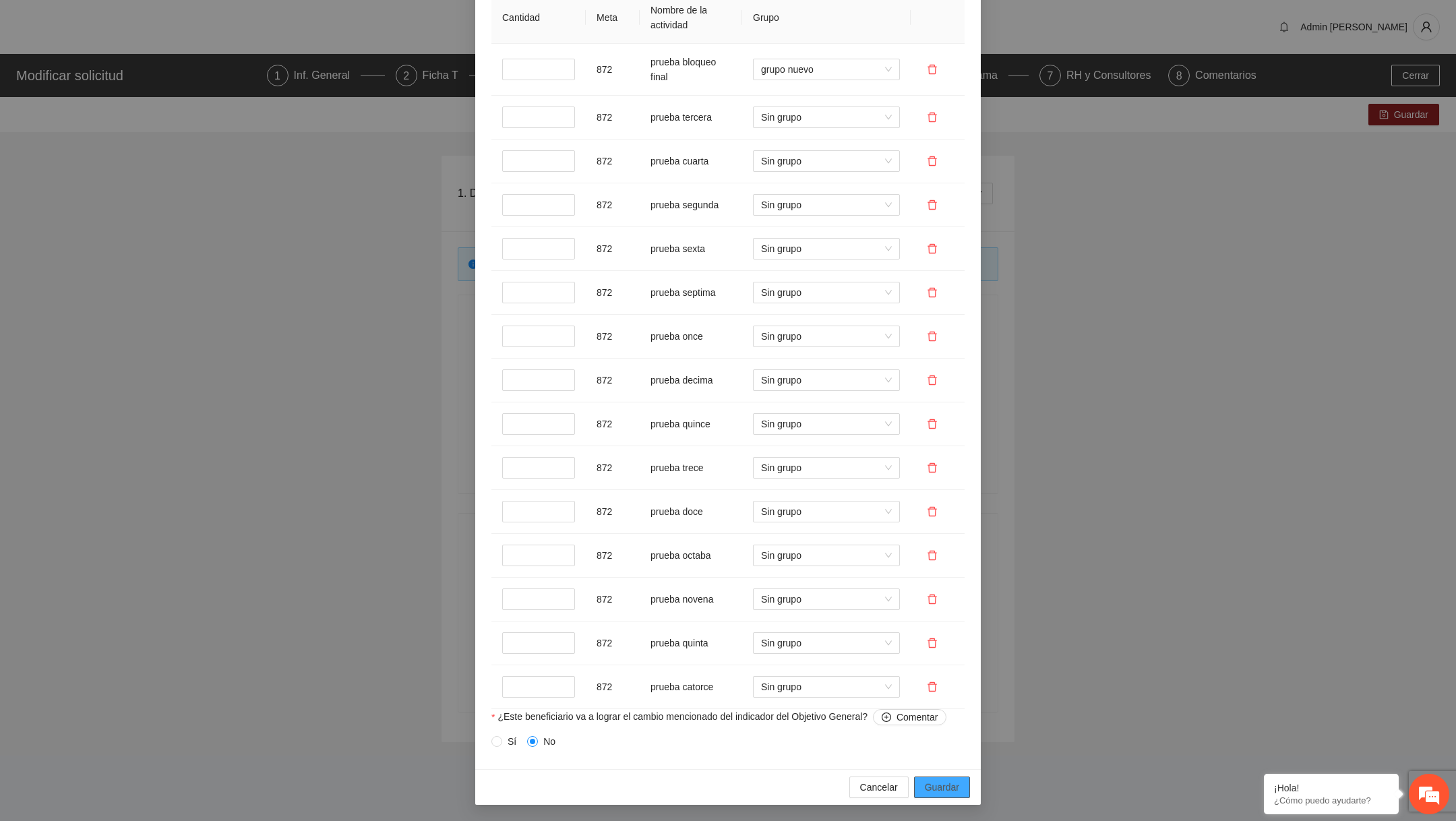
click at [951, 785] on span "Guardar" at bounding box center [941, 787] width 34 height 15
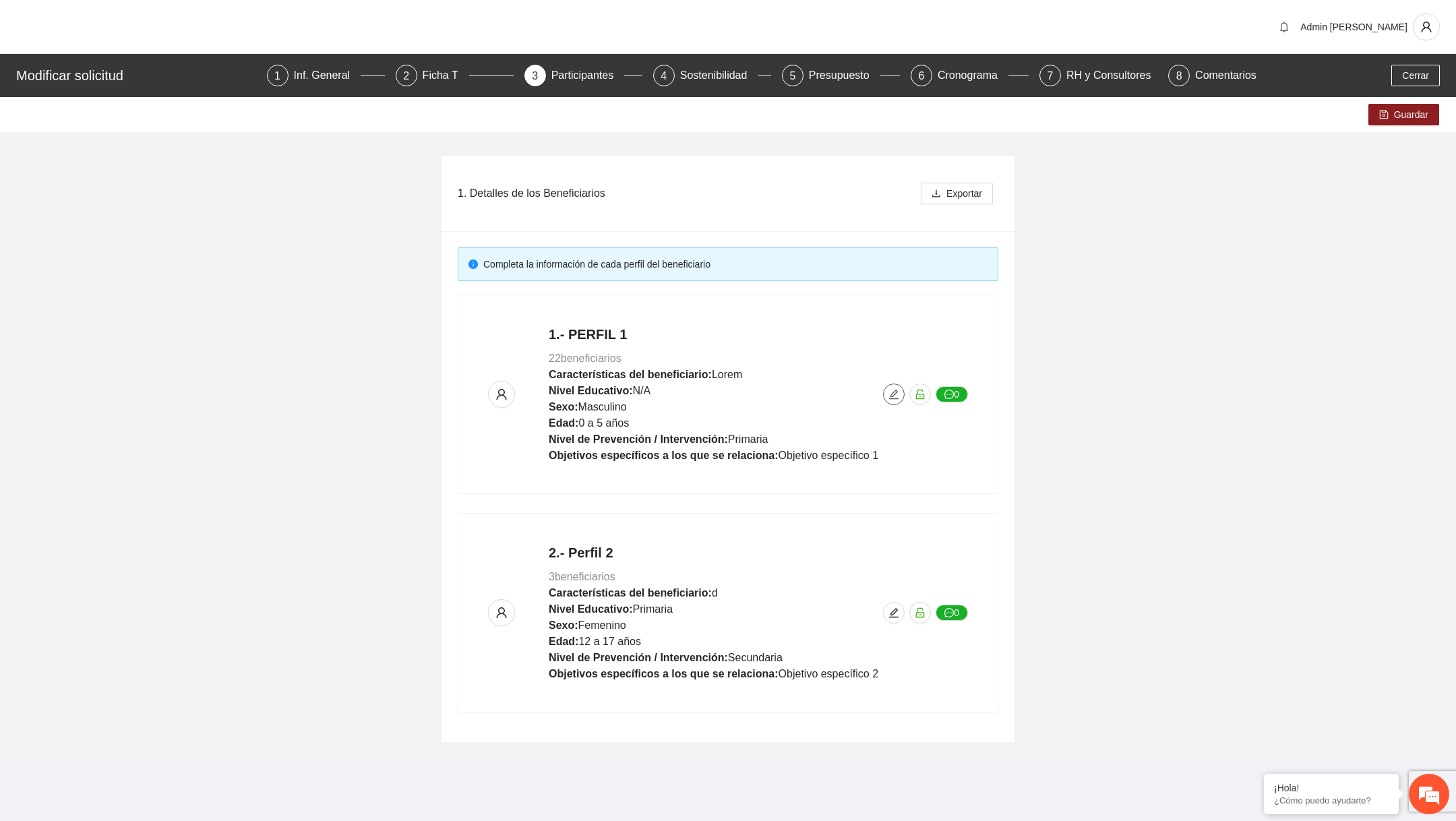
scroll to position [0, 0]
click at [1388, 120] on button "Guardar" at bounding box center [1403, 114] width 71 height 22
click at [891, 384] on button "button" at bounding box center [893, 394] width 22 height 22
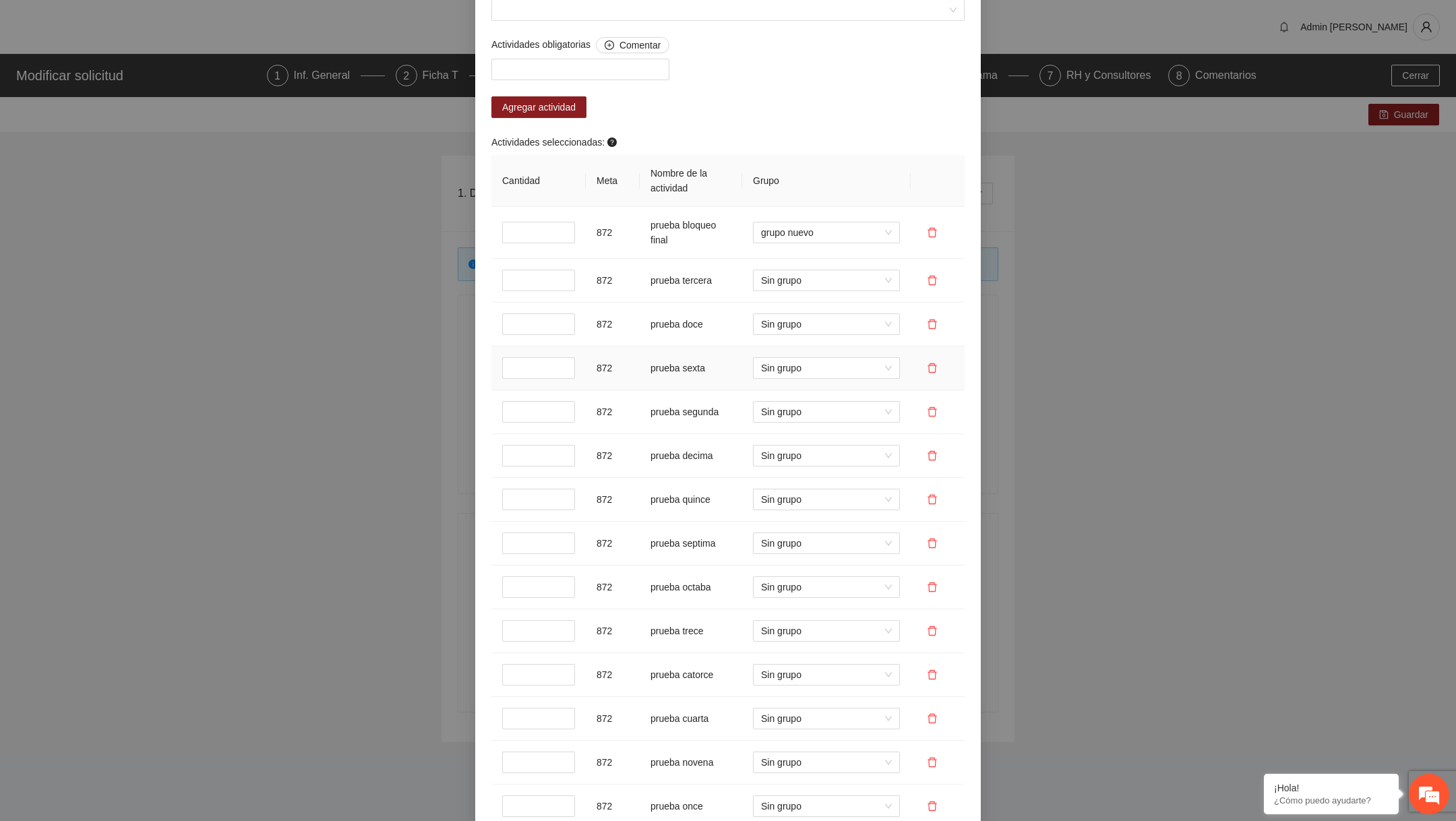
scroll to position [1023, 0]
click at [640, 21] on input "Pertenece al grupo" at bounding box center [723, 11] width 447 height 20
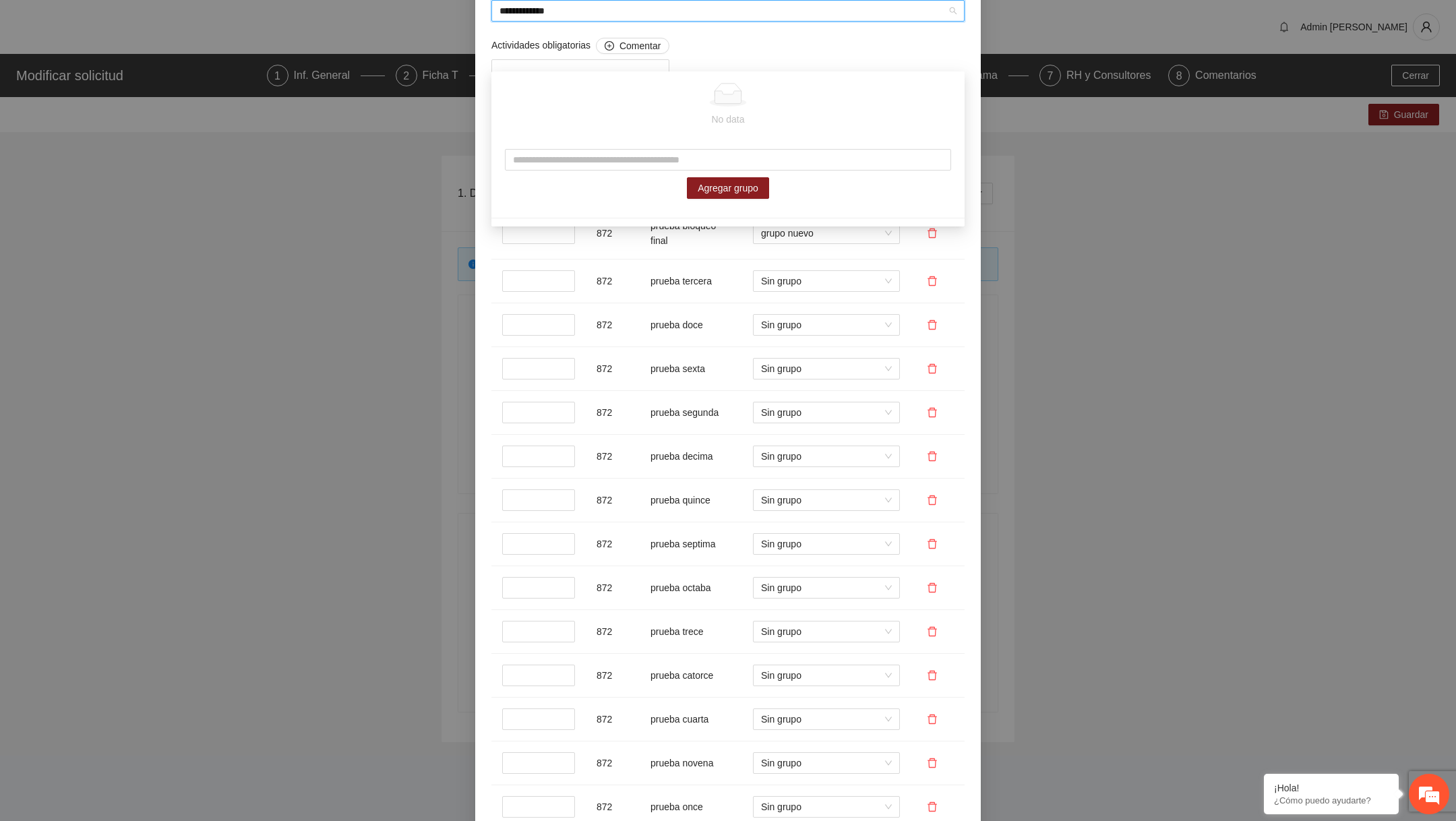
click at [581, 21] on input "**********" at bounding box center [723, 11] width 447 height 20
type input "**********"
click at [576, 142] on div "Agregar grupo" at bounding box center [728, 174] width 473 height 77
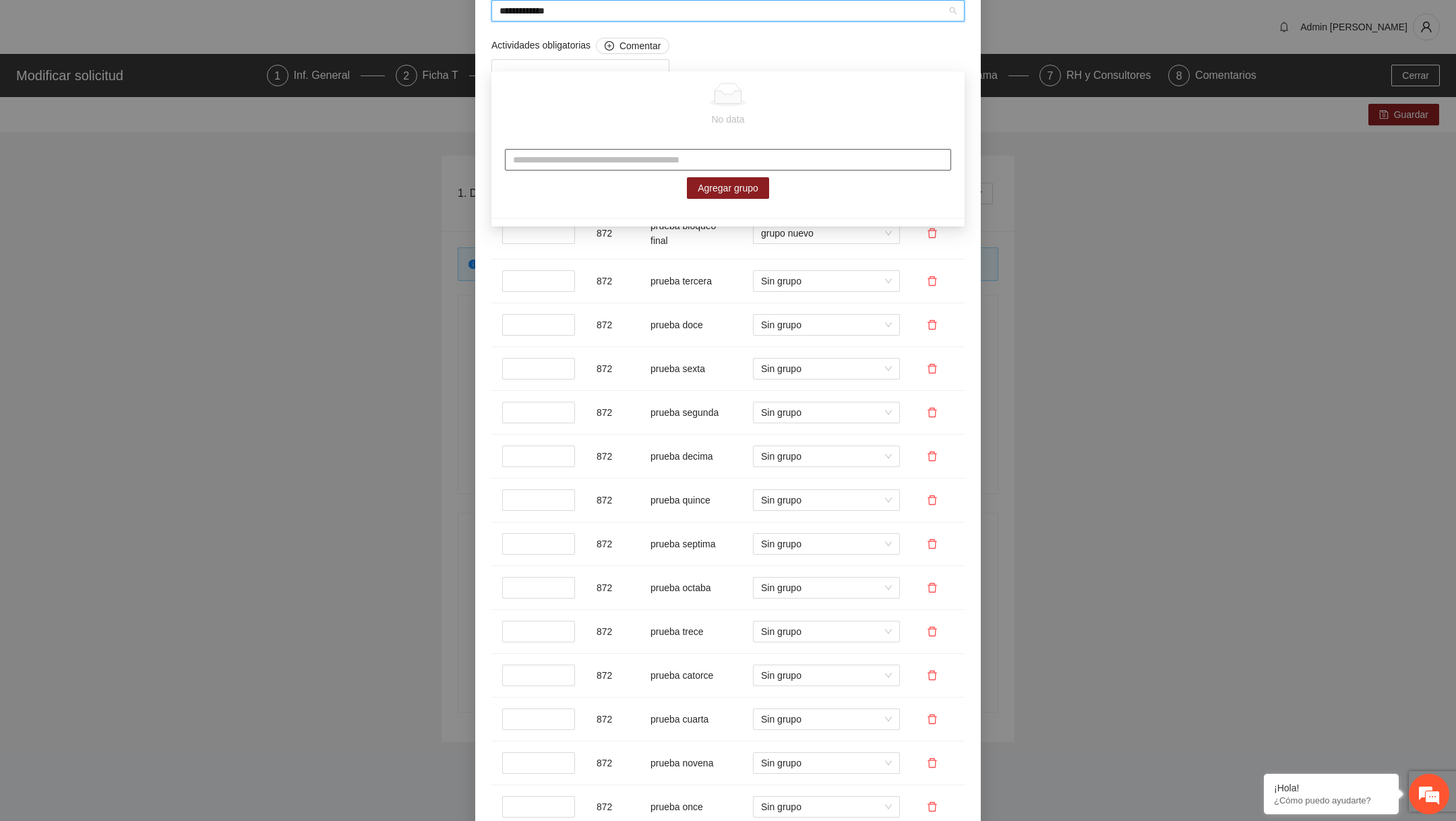
click at [576, 154] on input "text" at bounding box center [728, 159] width 446 height 22
paste input "**********"
type input "**********"
click at [707, 194] on span "Agregar grupo" at bounding box center [728, 188] width 61 height 15
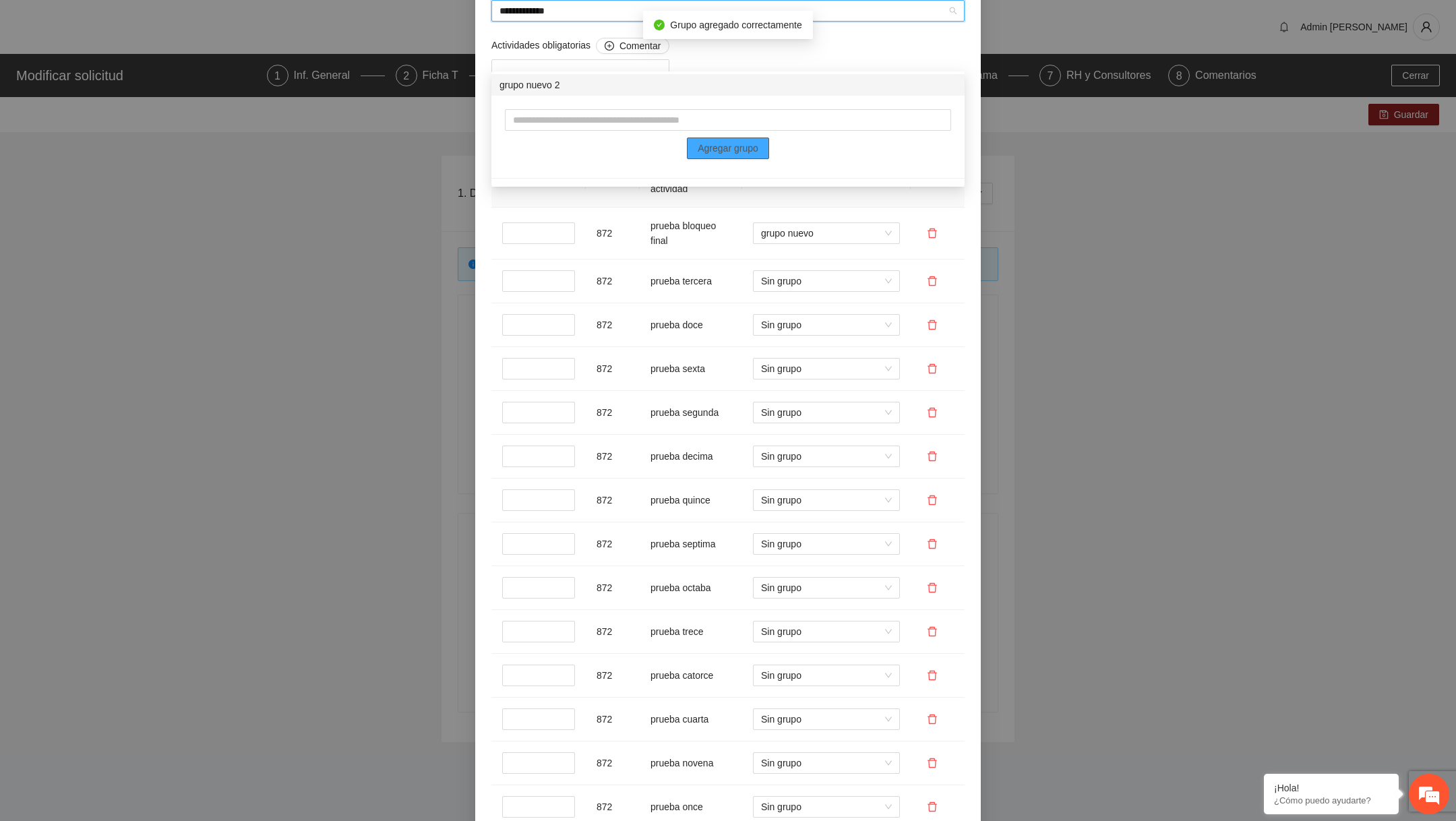
scroll to position [1231, 0]
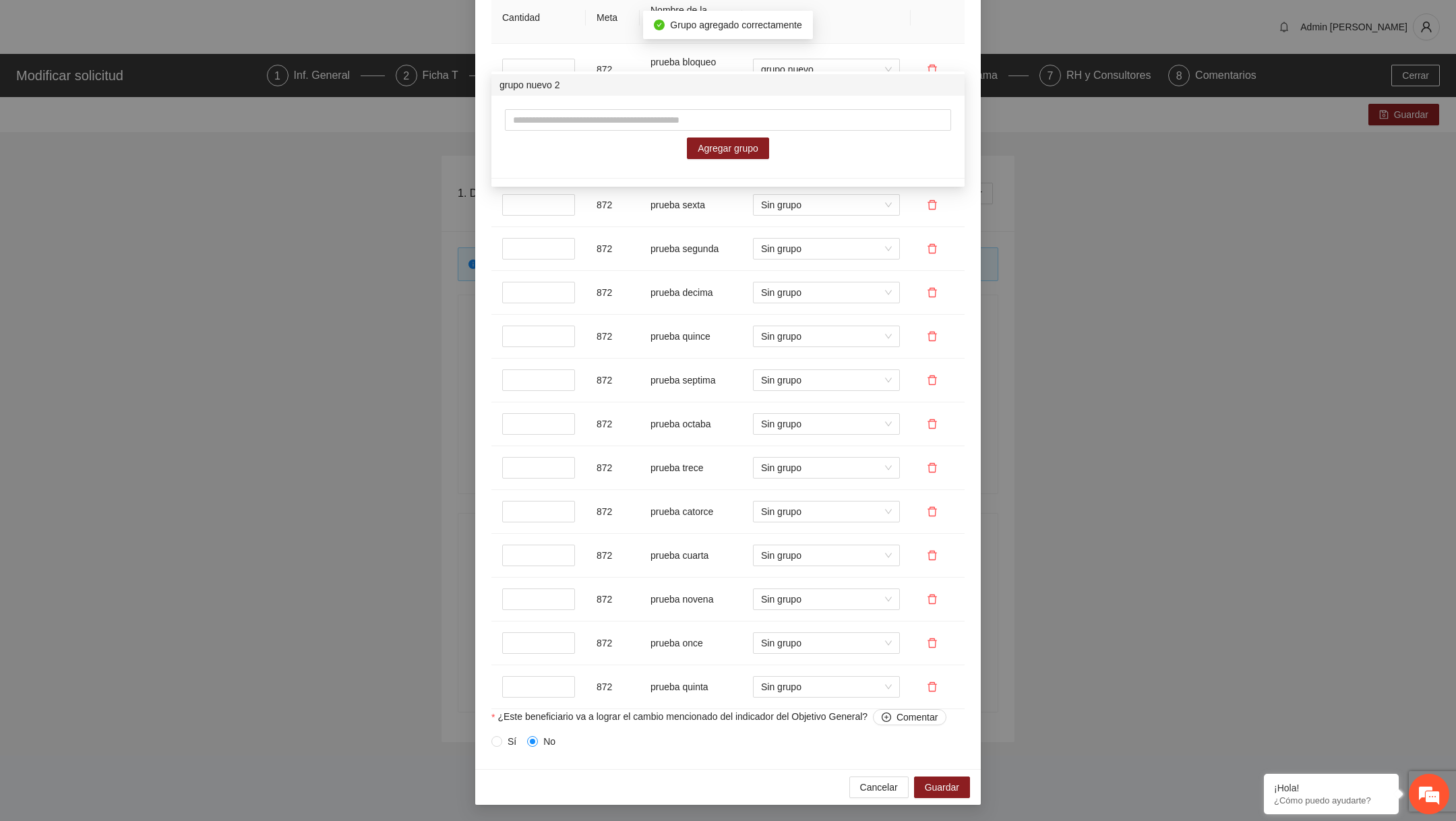
click at [881, 801] on div "Cancelar Guardar" at bounding box center [728, 787] width 505 height 36
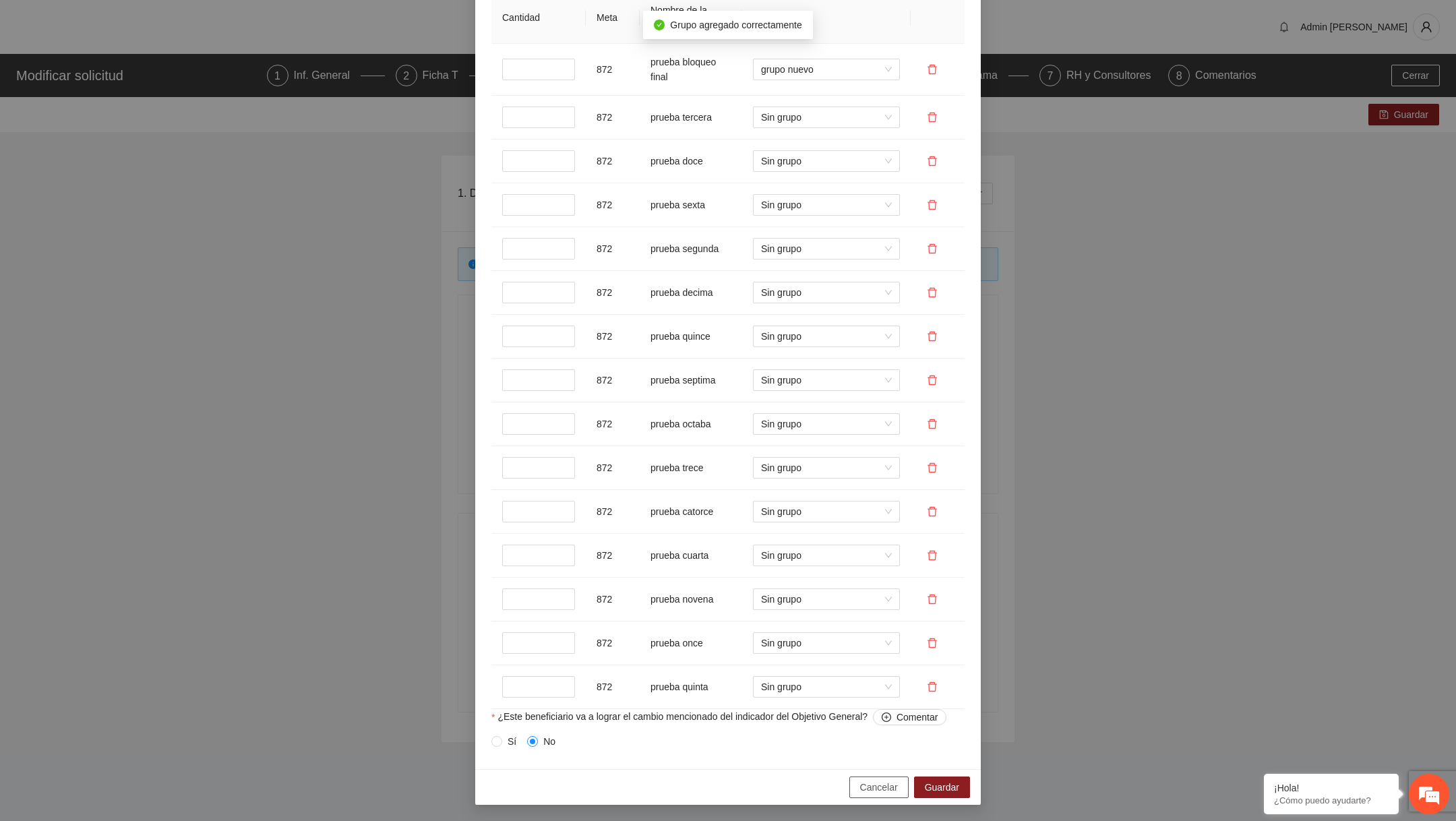
click at [885, 789] on span "Cancelar" at bounding box center [879, 787] width 38 height 15
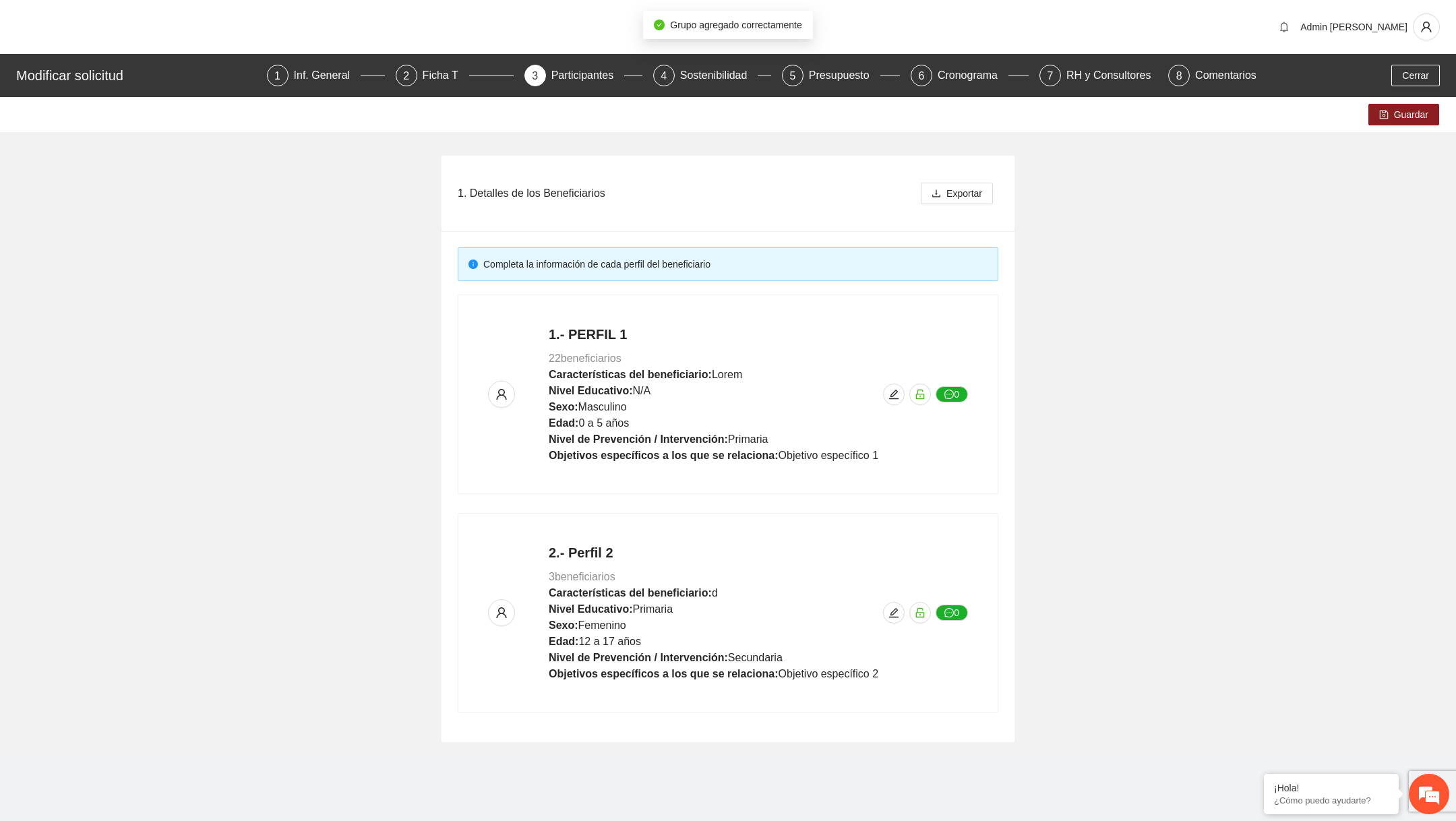
scroll to position [646, 0]
click at [889, 389] on icon "edit" at bounding box center [893, 394] width 11 height 11
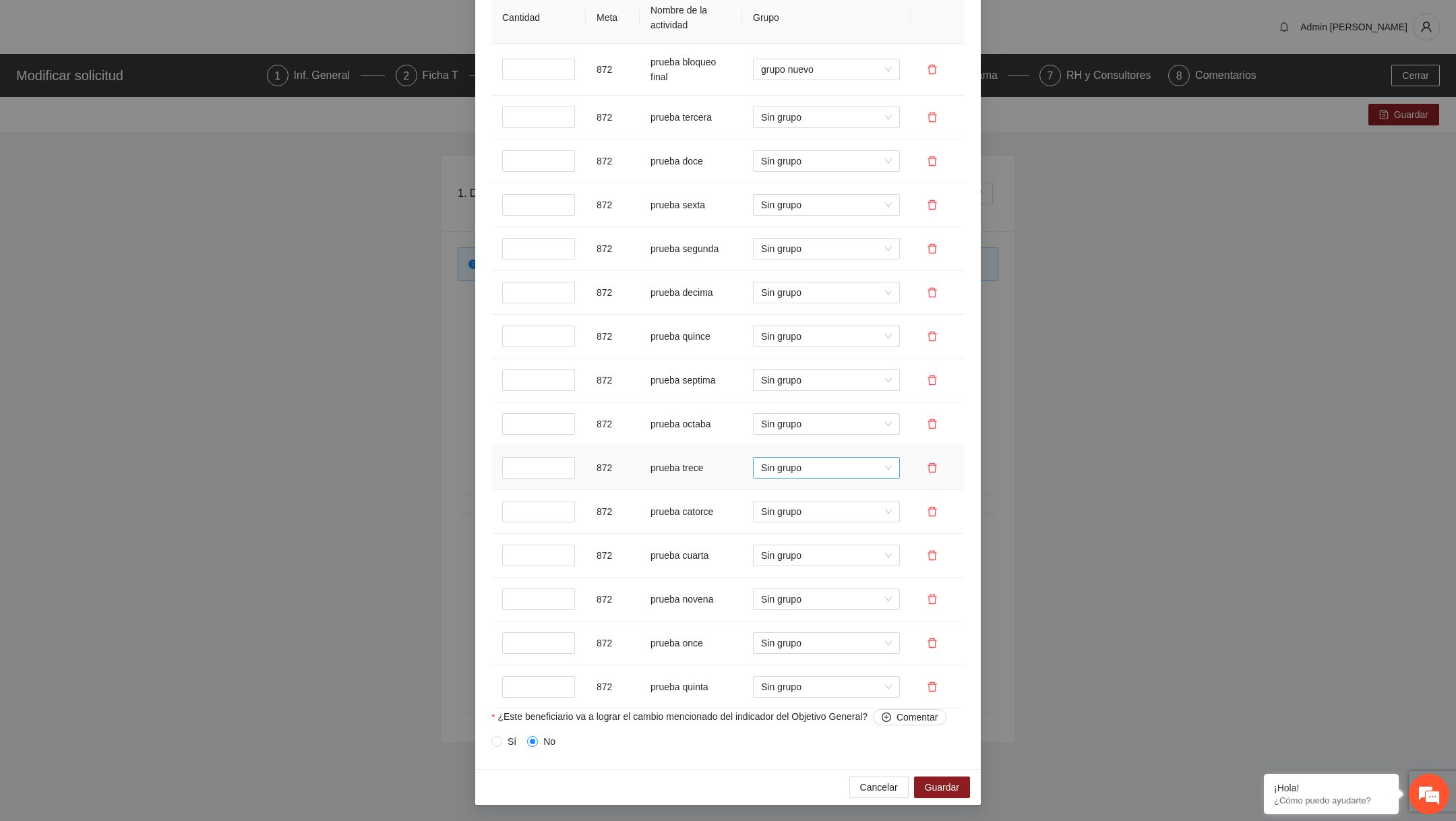
scroll to position [1171, 0]
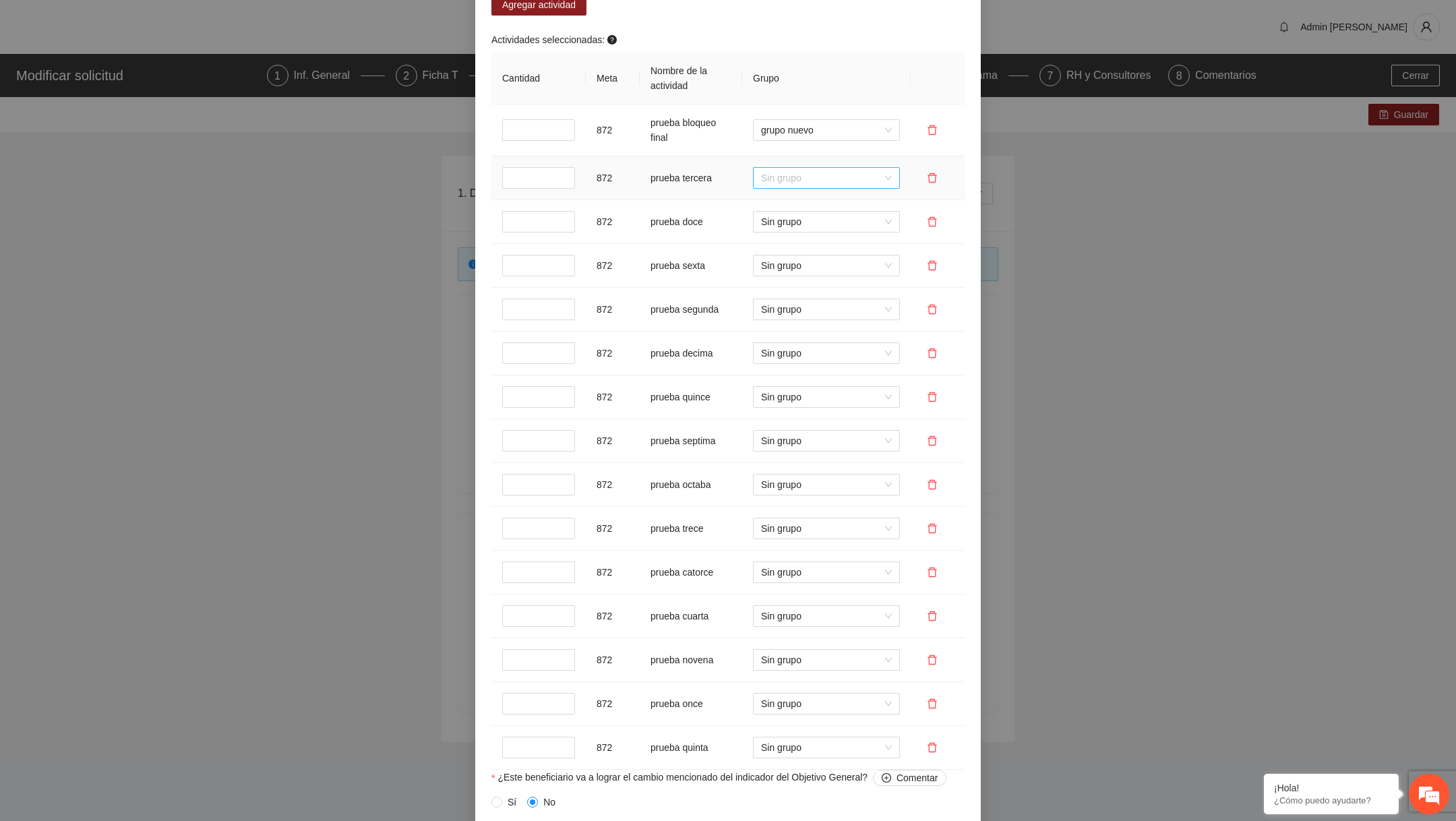
click at [824, 181] on span "Sin grupo" at bounding box center [826, 177] width 131 height 20
click at [798, 250] on div "grupo nuevo 2" at bounding box center [826, 250] width 131 height 15
click at [819, 83] on th "Grupo" at bounding box center [826, 79] width 168 height 52
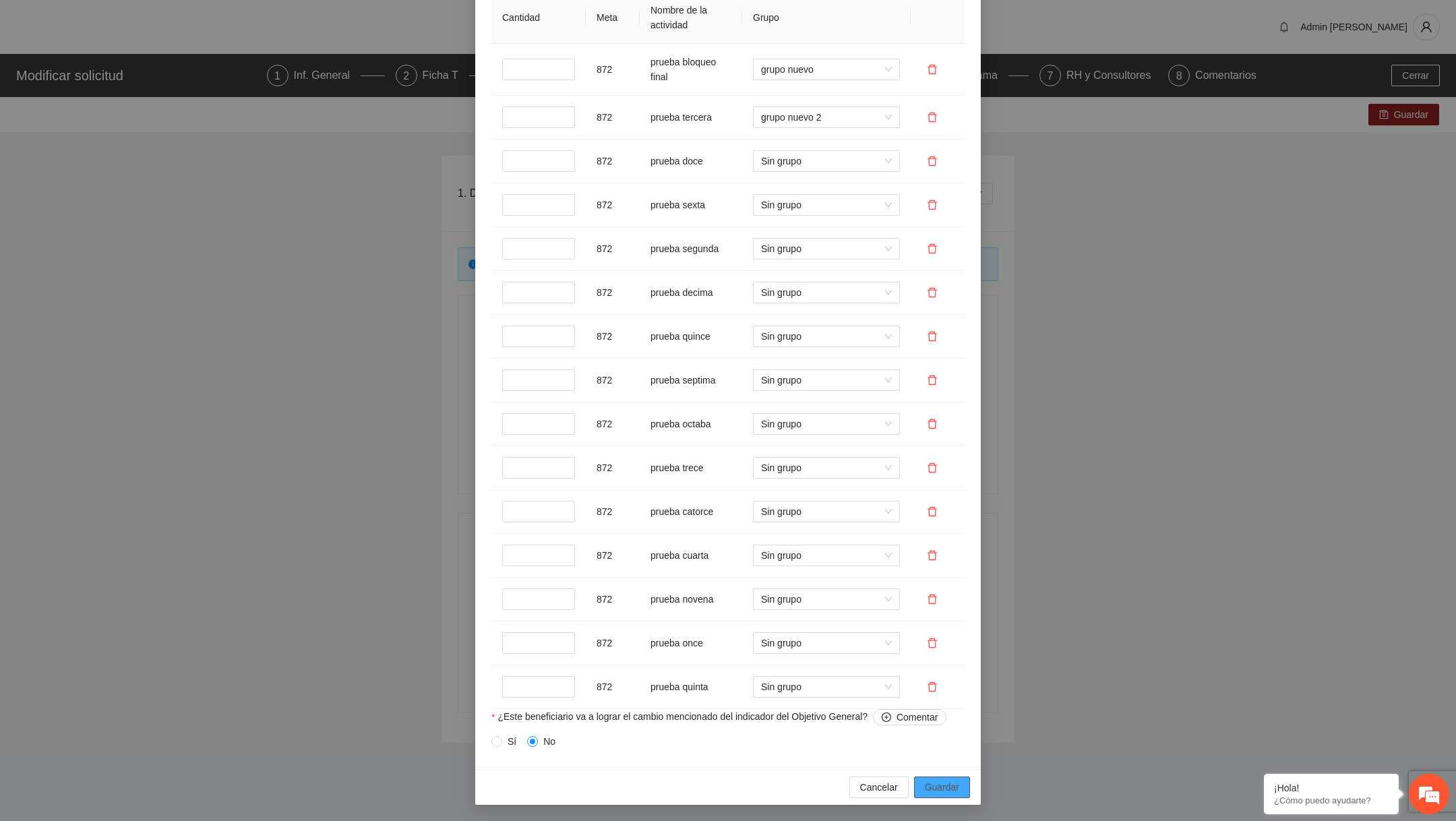
click at [934, 782] on span "Guardar" at bounding box center [941, 787] width 34 height 15
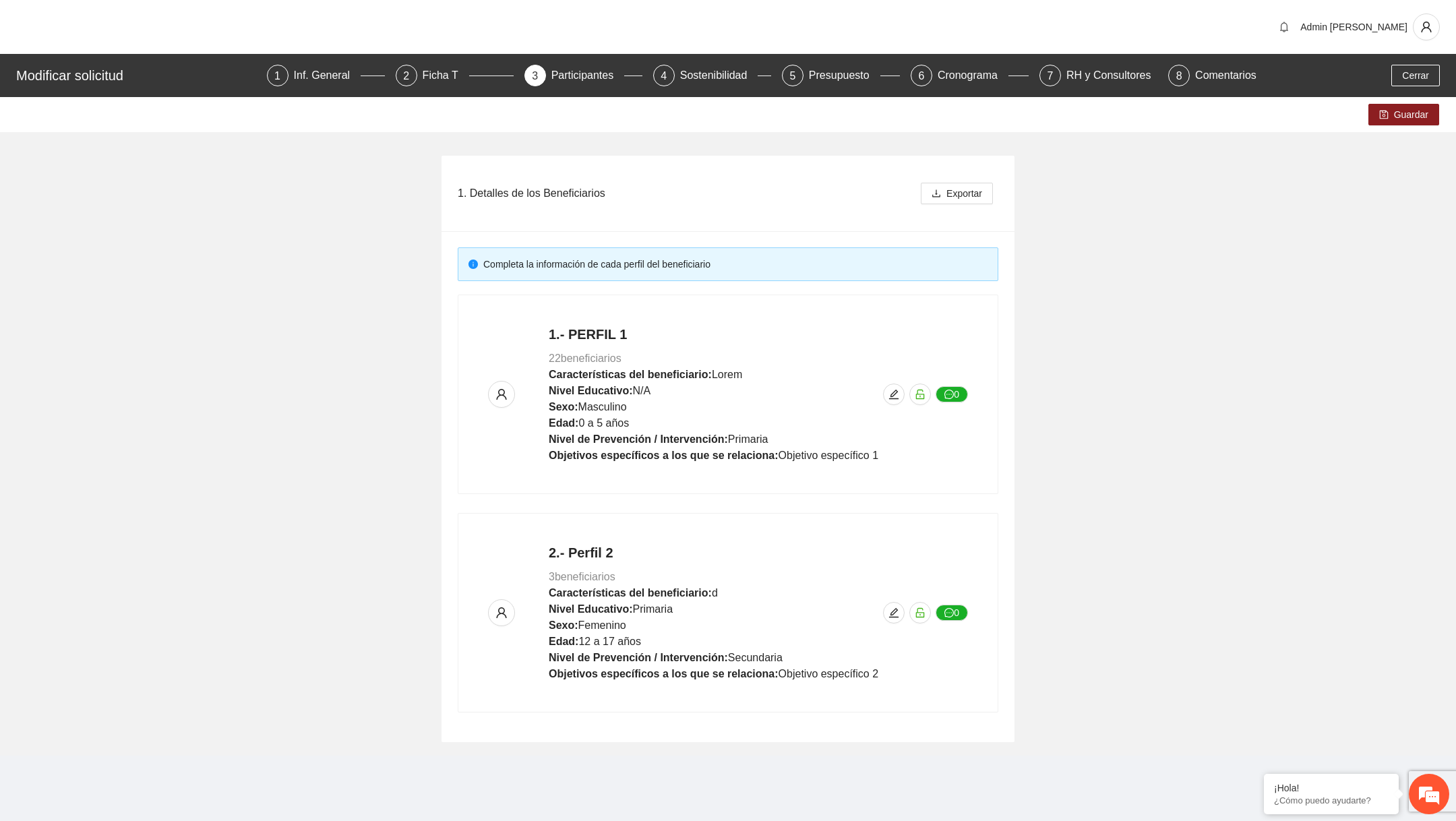
scroll to position [646, 0]
click at [1417, 104] on button "Guardar" at bounding box center [1403, 114] width 71 height 22
click at [899, 391] on span "edit" at bounding box center [893, 394] width 20 height 11
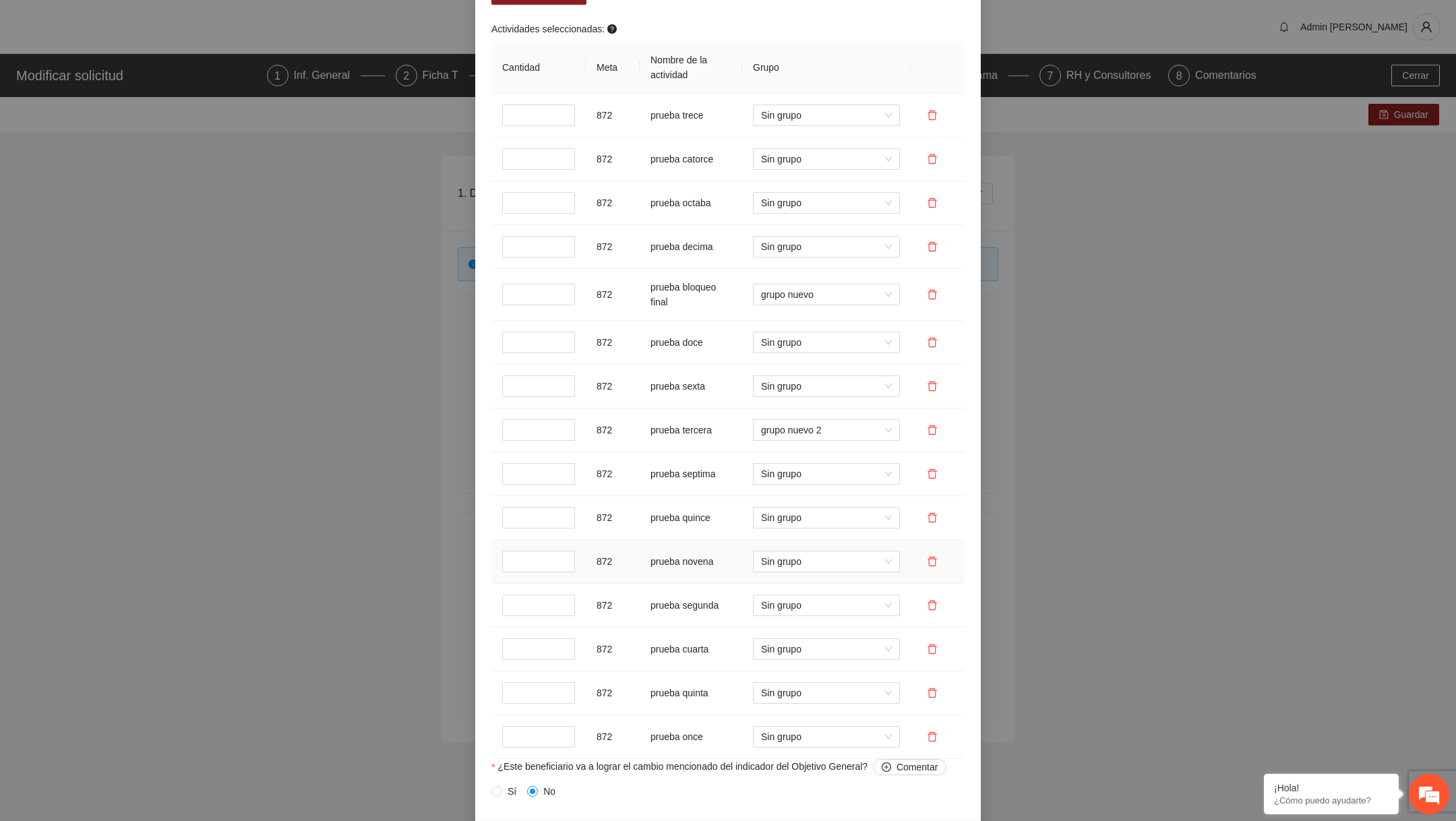
scroll to position [1179, 0]
click at [528, 118] on input "*" at bounding box center [538, 116] width 73 height 22
click at [522, 432] on input "*" at bounding box center [538, 431] width 73 height 22
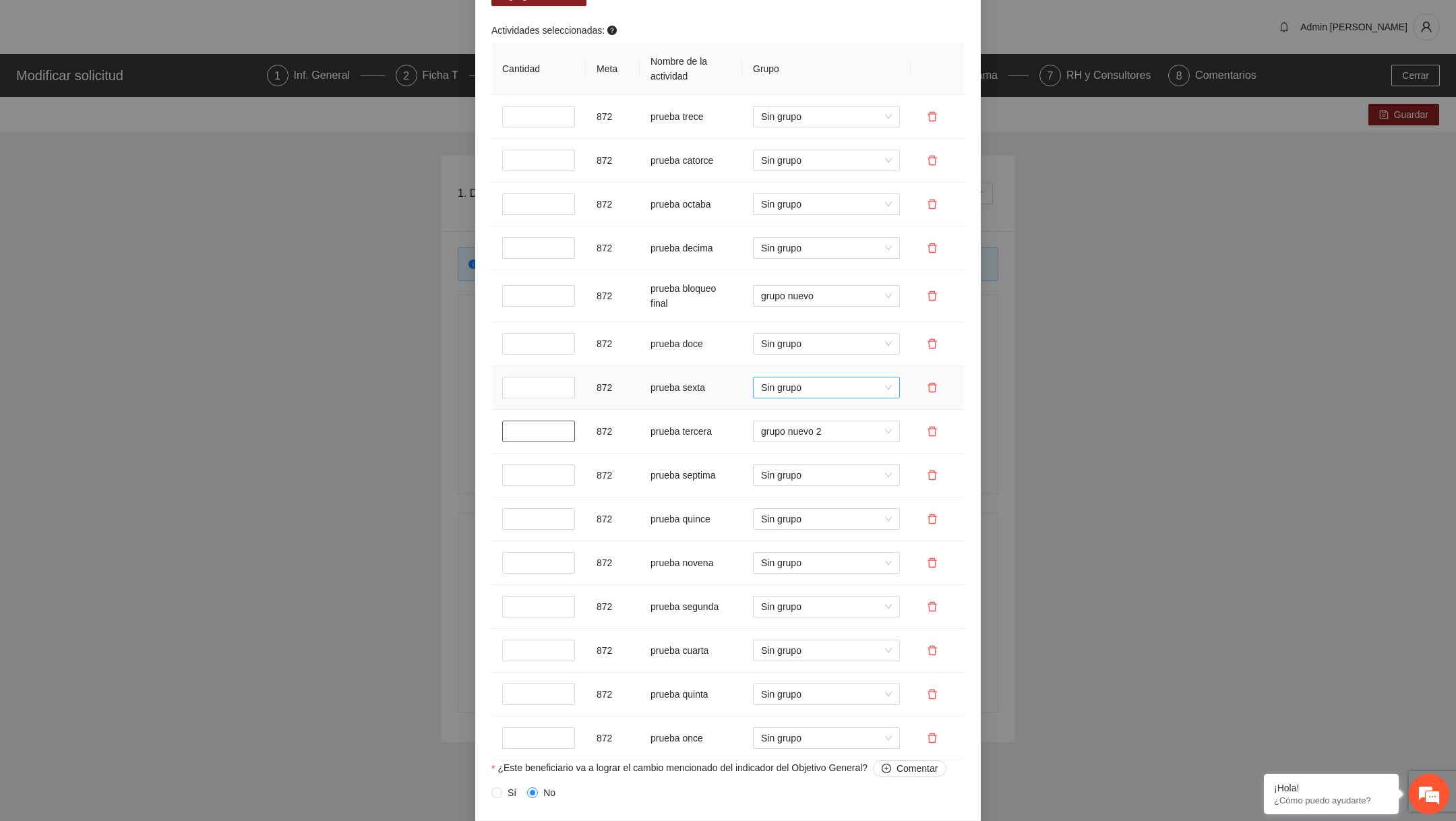
click at [815, 386] on span "Sin grupo" at bounding box center [826, 387] width 131 height 20
click at [797, 456] on div "grupo nuevo 2" at bounding box center [826, 459] width 131 height 15
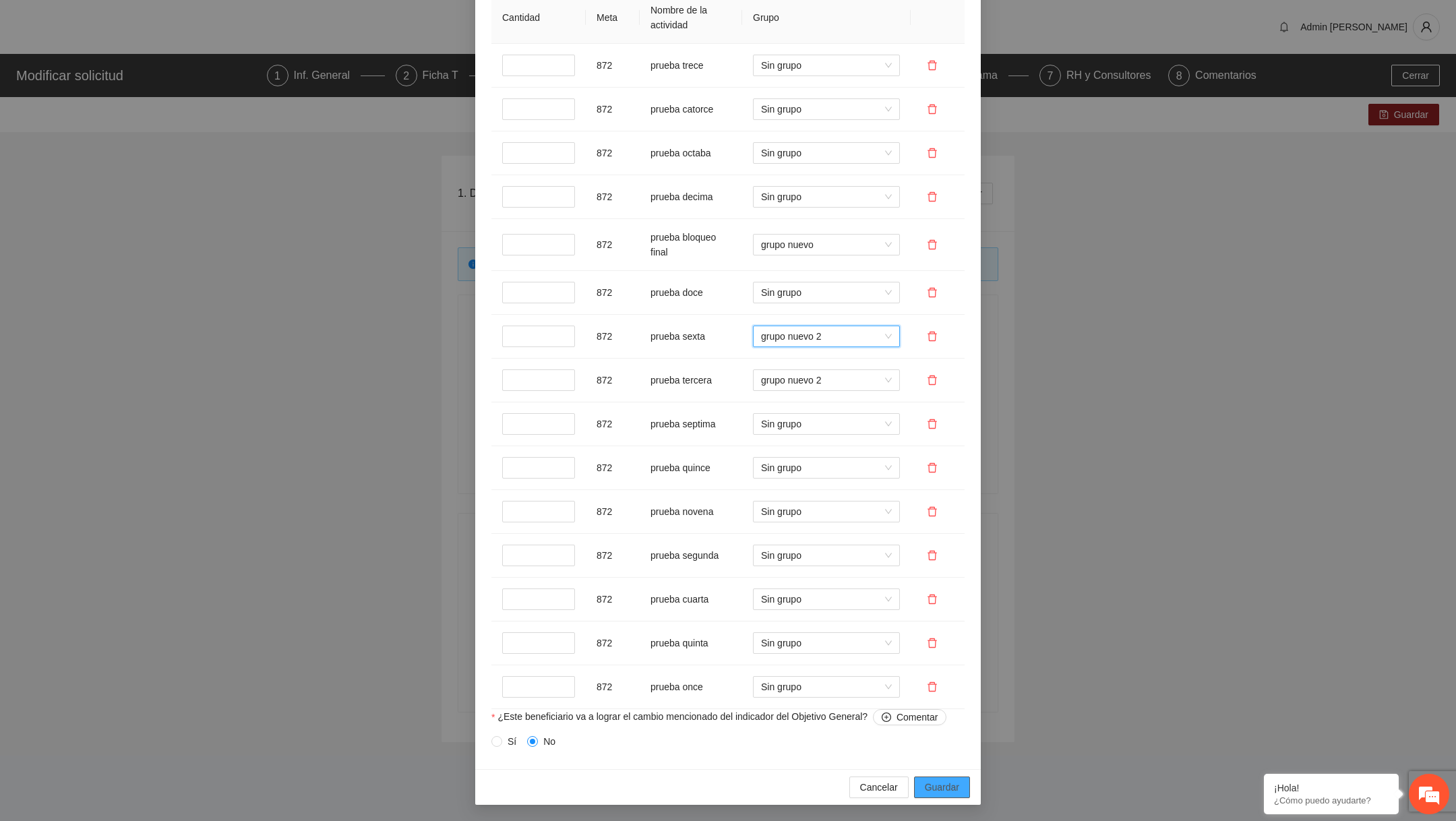
click at [943, 789] on span "Guardar" at bounding box center [941, 787] width 34 height 15
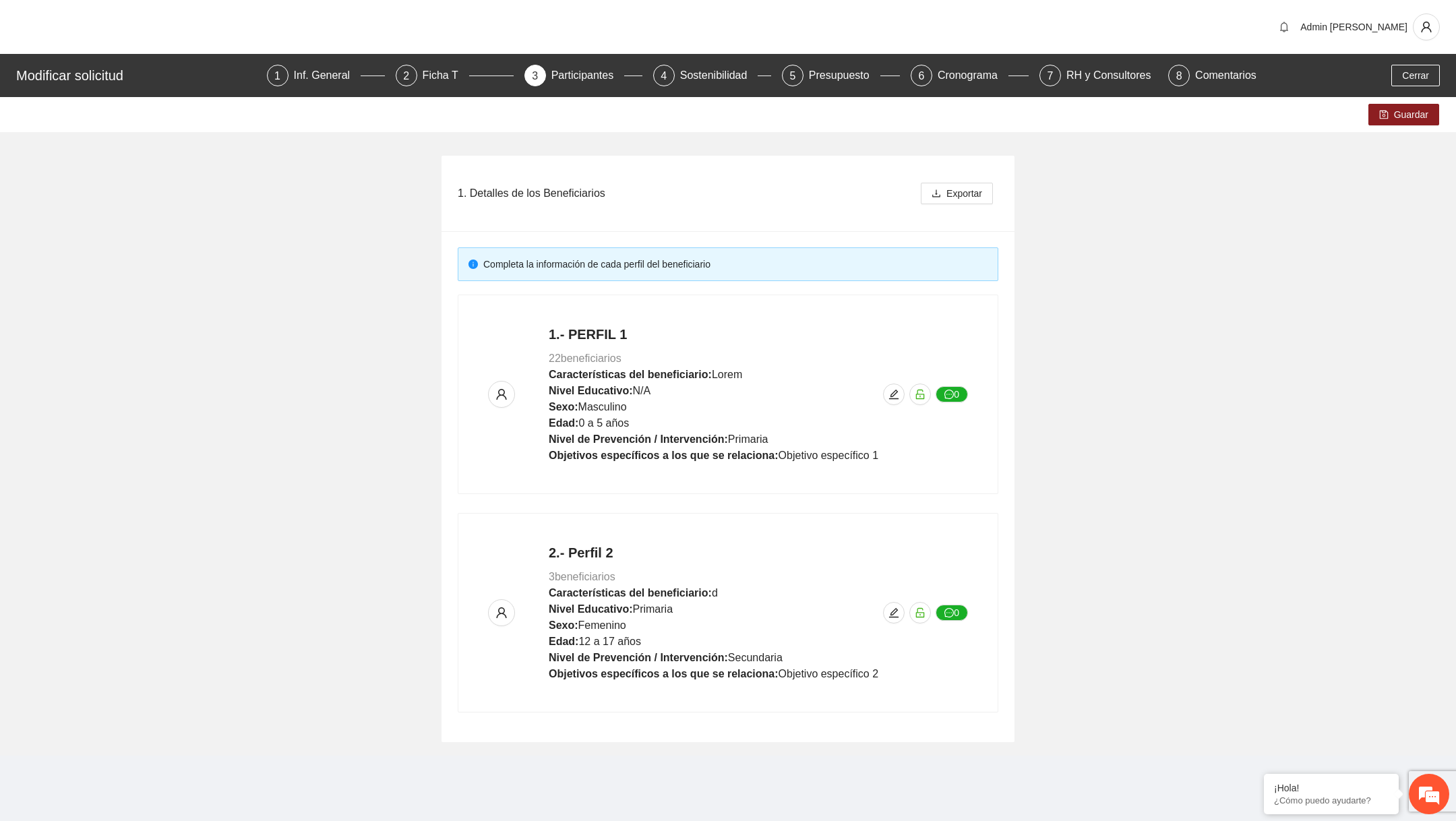
scroll to position [646, 0]
click at [1409, 117] on span "Guardar" at bounding box center [1410, 114] width 34 height 15
click at [1428, 69] on span "Cerrar" at bounding box center [1415, 75] width 27 height 15
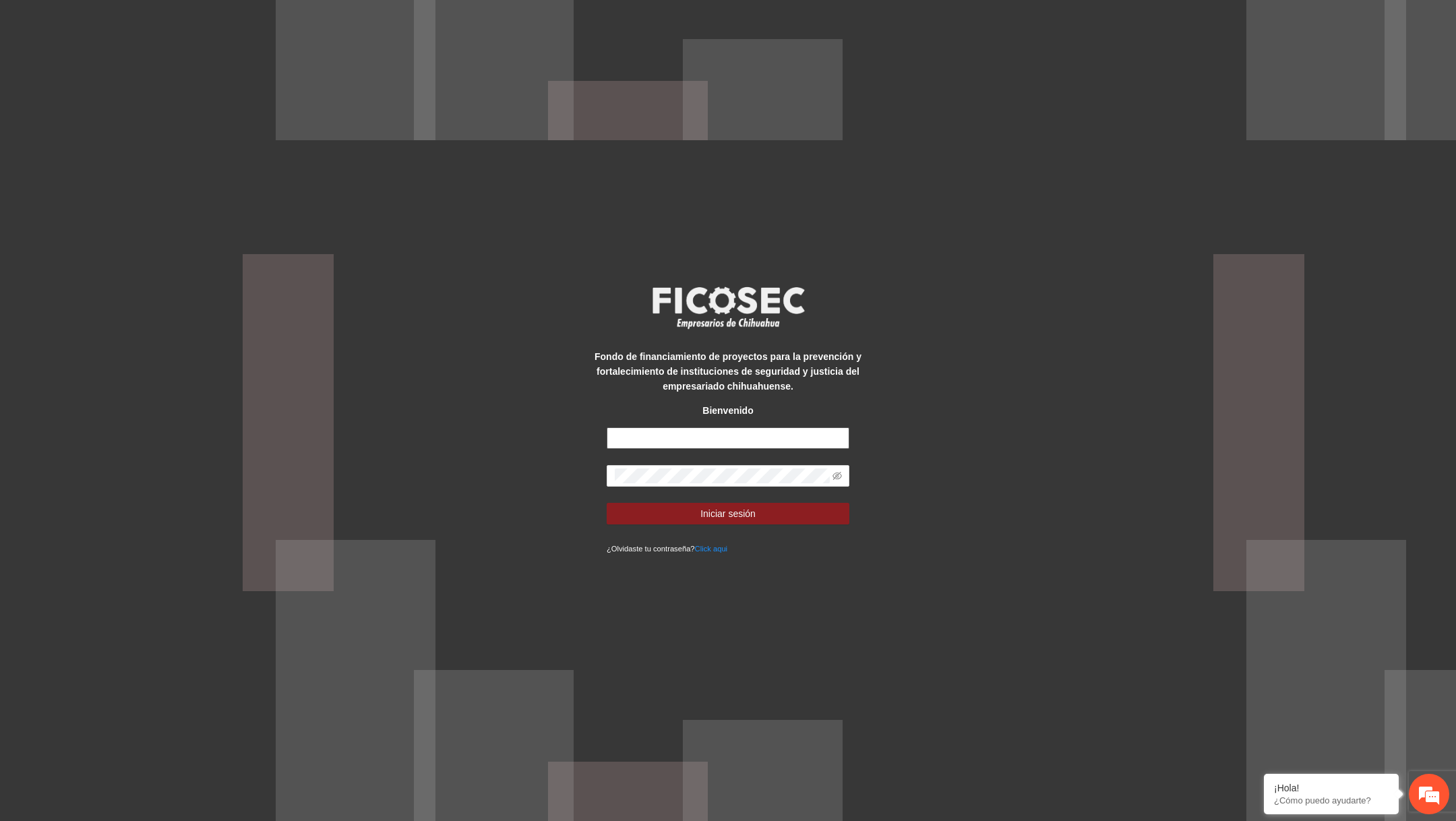
click at [719, 437] on input "text" at bounding box center [728, 438] width 243 height 22
type input "**********"
